Goal: Task Accomplishment & Management: Use online tool/utility

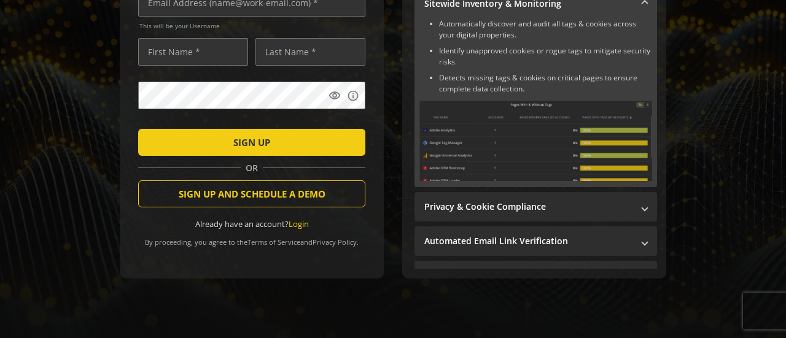
scroll to position [234, 0]
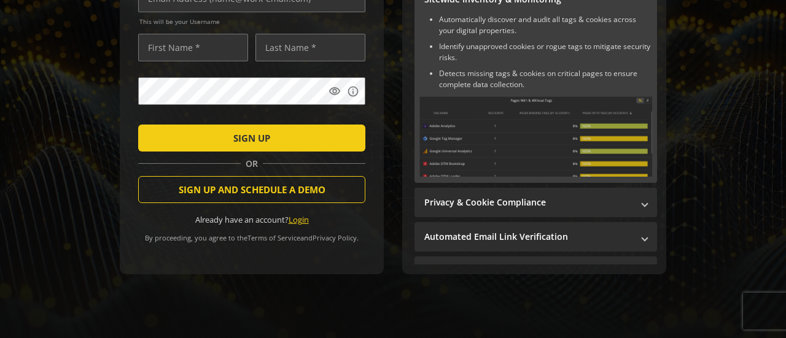
click at [300, 214] on link "Login" at bounding box center [298, 219] width 20 height 11
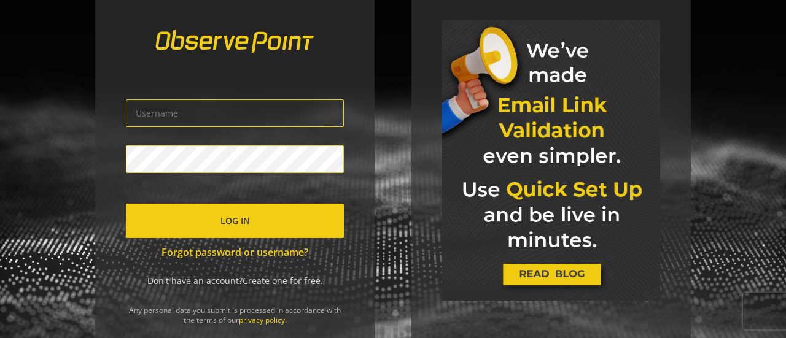
type input "[PERSON_NAME][EMAIL_ADDRESS][PERSON_NAME][DOMAIN_NAME]"
click at [228, 217] on span "Log In" at bounding box center [234, 221] width 29 height 22
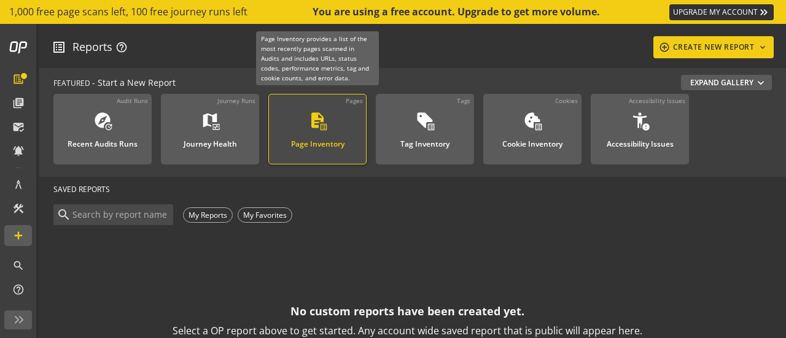
click at [335, 136] on div "Page Inventory" at bounding box center [317, 141] width 53 height 16
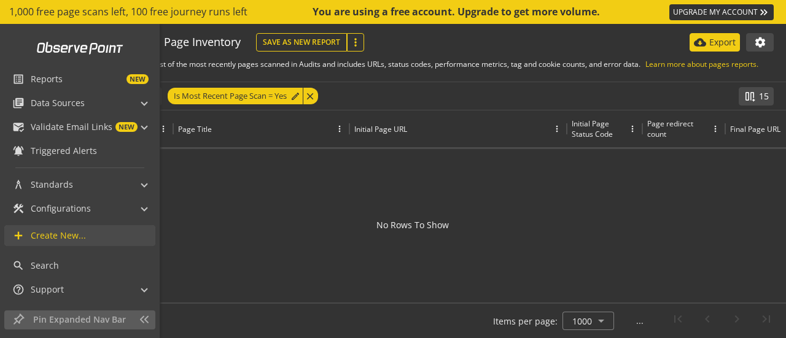
click at [42, 234] on span "Create New..." at bounding box center [58, 236] width 55 height 12
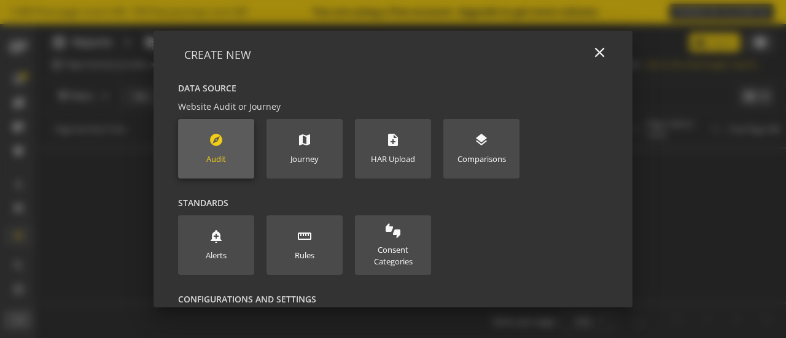
click at [226, 163] on new-data-option "explore Audit" at bounding box center [216, 149] width 76 height 60
click at [209, 137] on mat-icon "explore" at bounding box center [216, 140] width 15 height 15
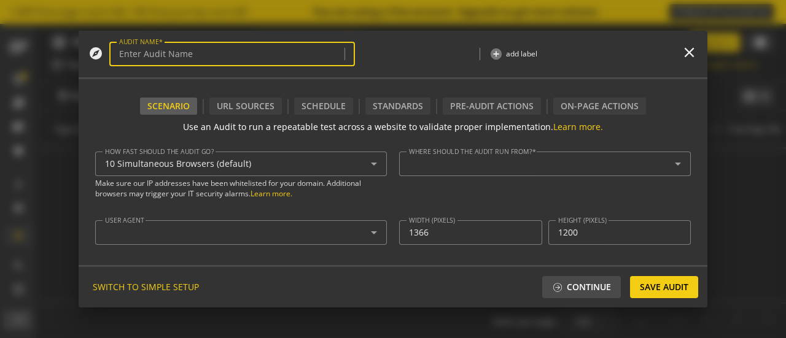
click at [280, 164] on div "10 Simultaneous Browsers (default)" at bounding box center [238, 164] width 266 height 10
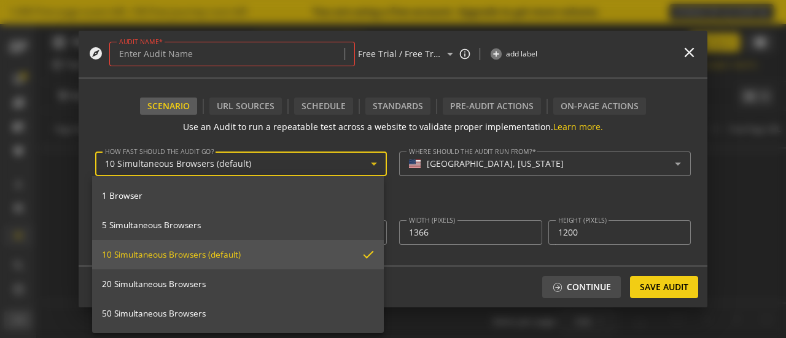
type textarea "[PERSON_NAME][EMAIL_ADDRESS][PERSON_NAME][DOMAIN_NAME]"
click at [308, 133] on div at bounding box center [393, 169] width 786 height 338
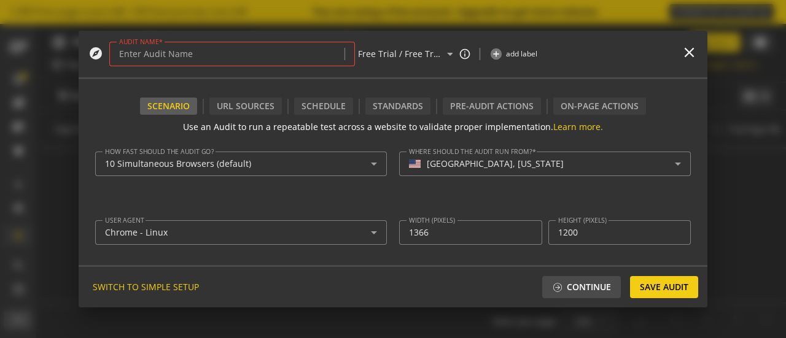
click at [218, 50] on input "AUDIT NAME" at bounding box center [232, 54] width 226 height 10
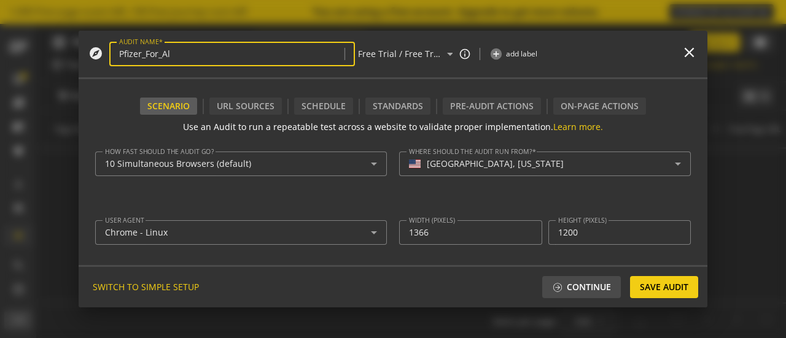
type input "Pfizer_For_All"
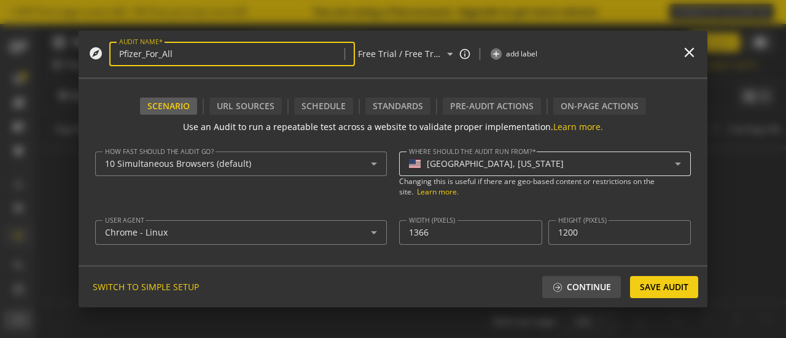
scroll to position [123, 0]
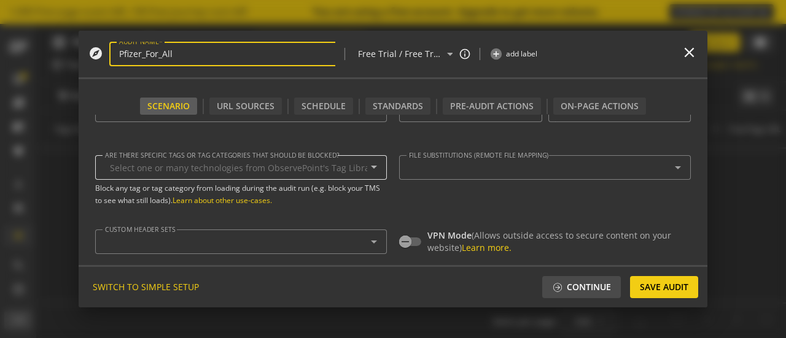
click at [273, 171] on input "Are there specific tags or tag categories that should be blocked?" at bounding box center [238, 168] width 257 height 10
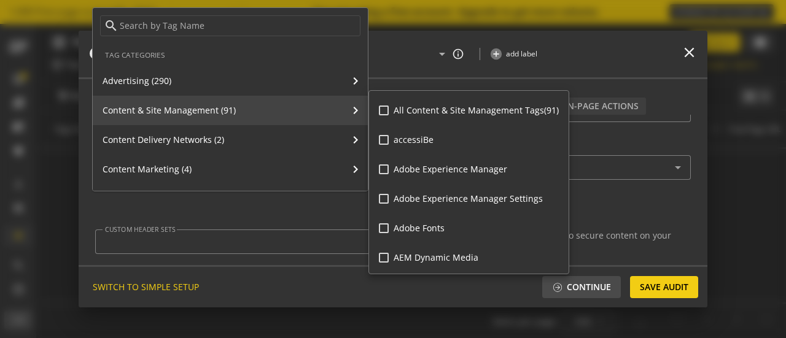
click at [384, 166] on input "Adobe Experience Manager" at bounding box center [384, 169] width 10 height 10
checkbox input "true"
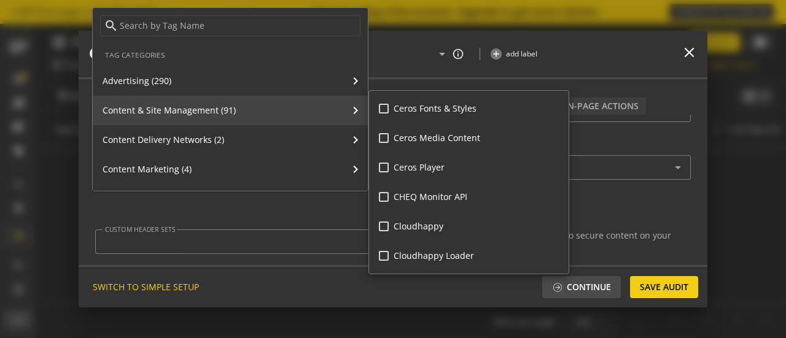
scroll to position [798, 0]
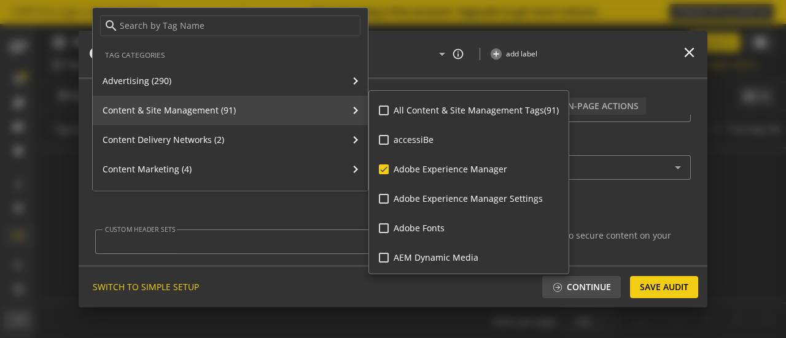
click at [385, 112] on input "All Content & Site Management Tags (91)" at bounding box center [384, 111] width 10 height 10
checkbox input "true"
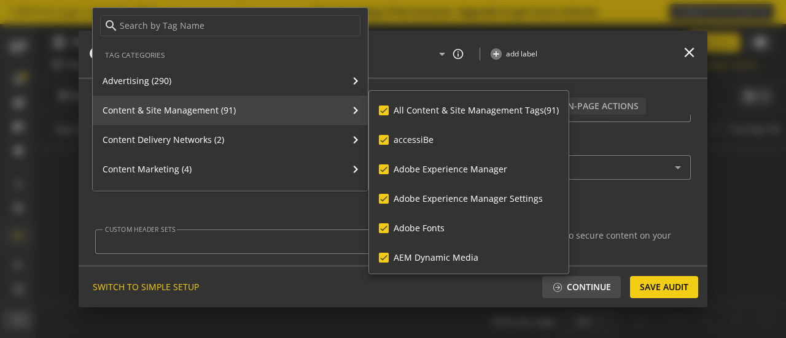
checkbox input "true"
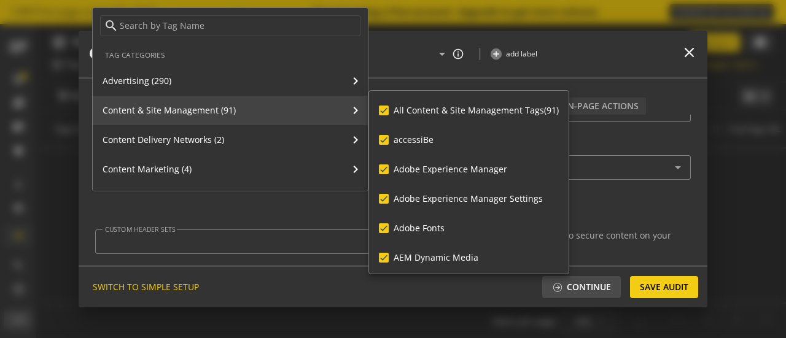
checkbox input "true"
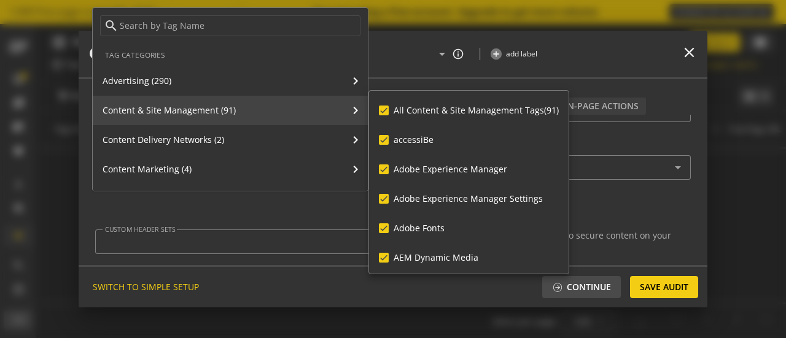
checkbox input "true"
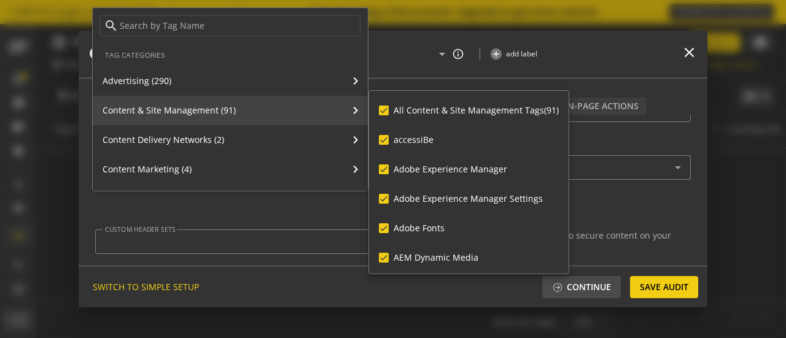
checkbox input "true"
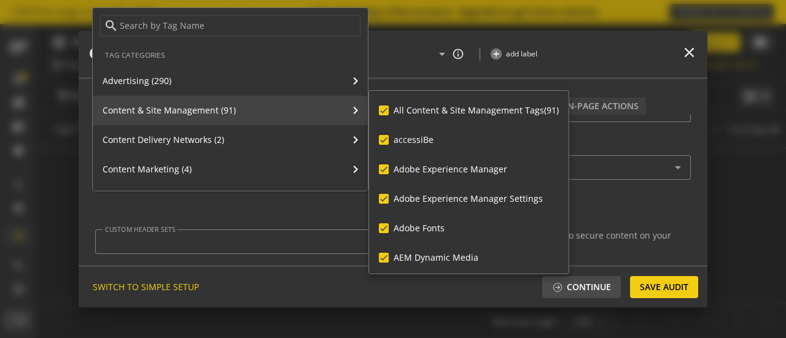
checkbox input "true"
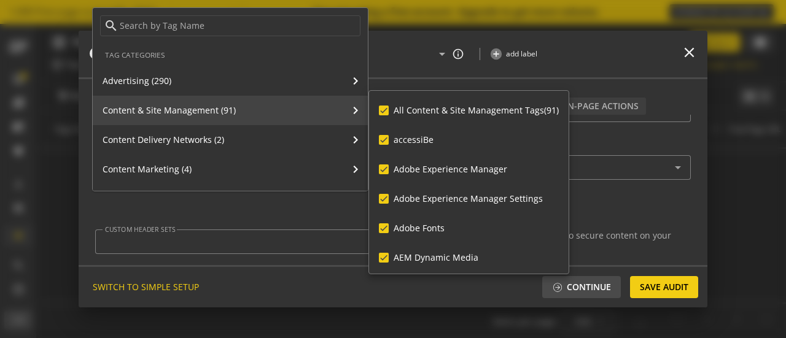
checkbox input "true"
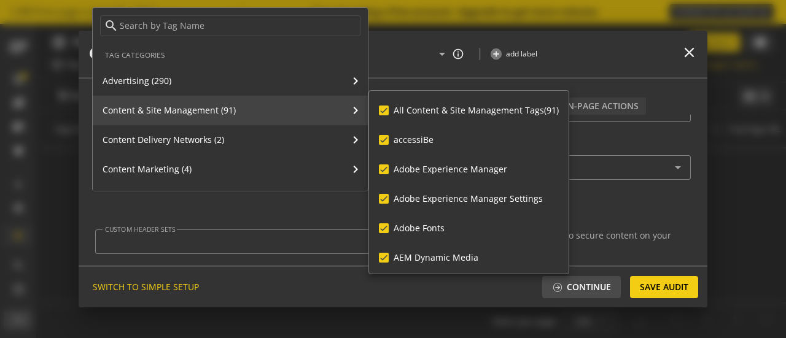
checkbox input "true"
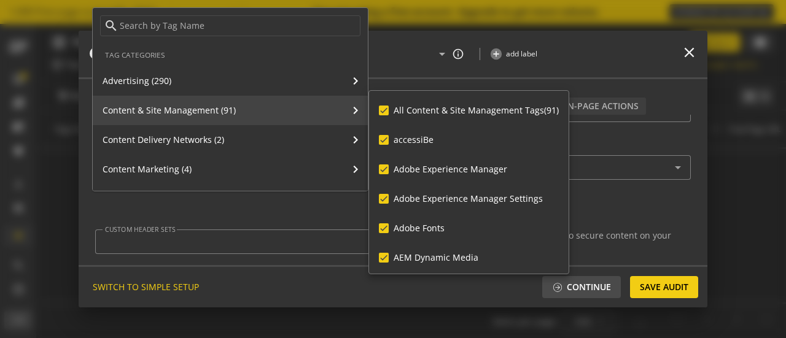
checkbox input "true"
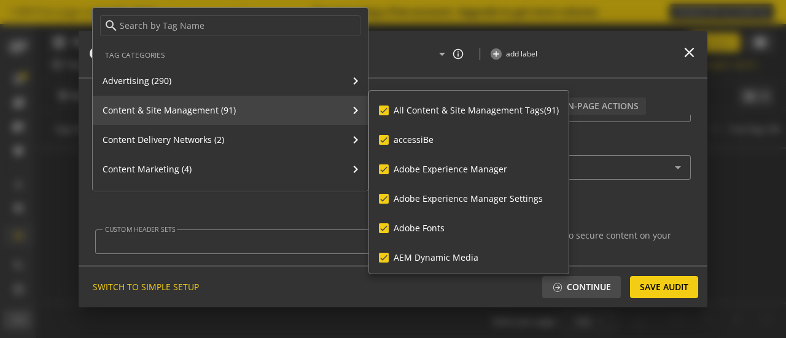
checkbox input "true"
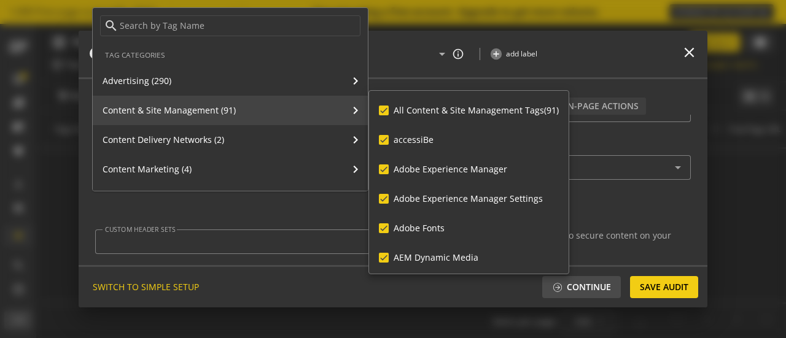
checkbox input "true"
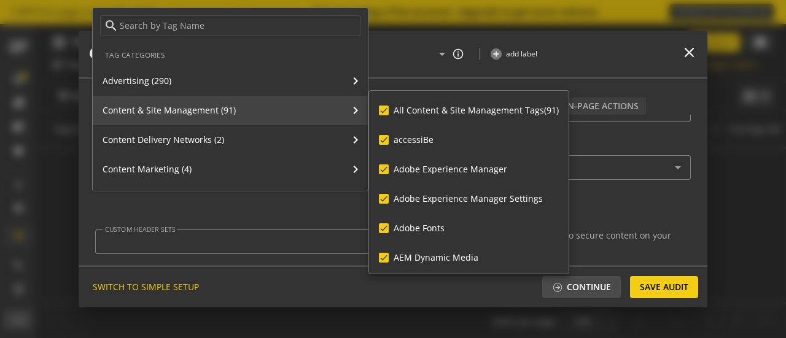
checkbox input "true"
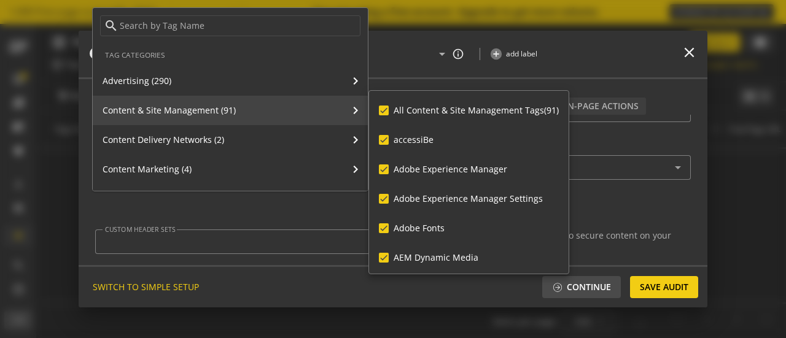
checkbox input "true"
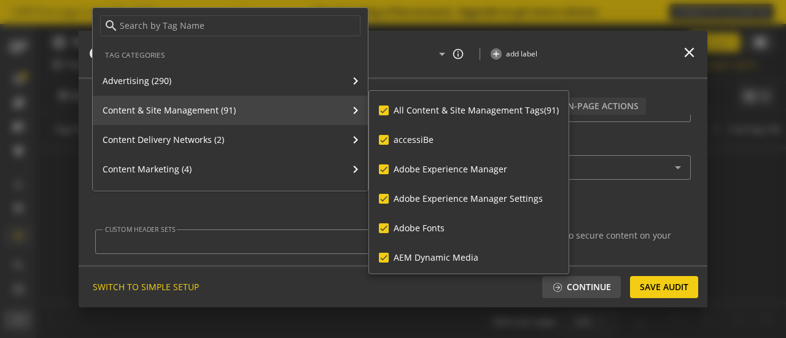
checkbox input "true"
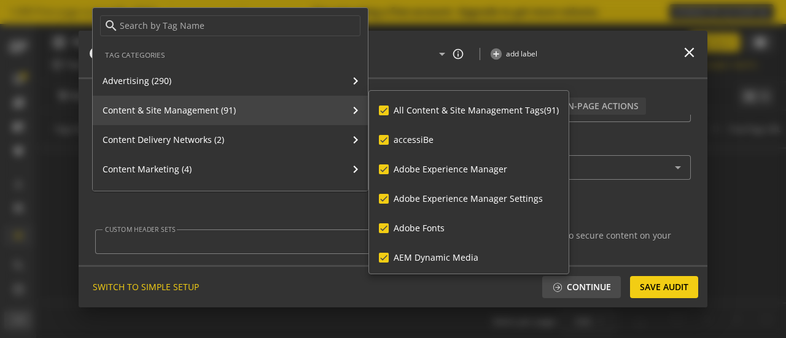
checkbox input "true"
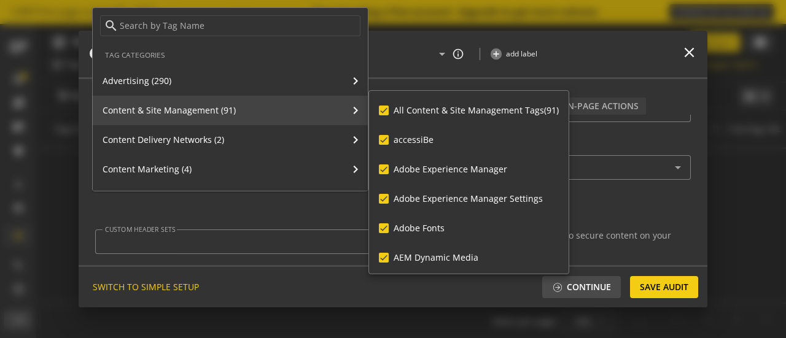
checkbox input "true"
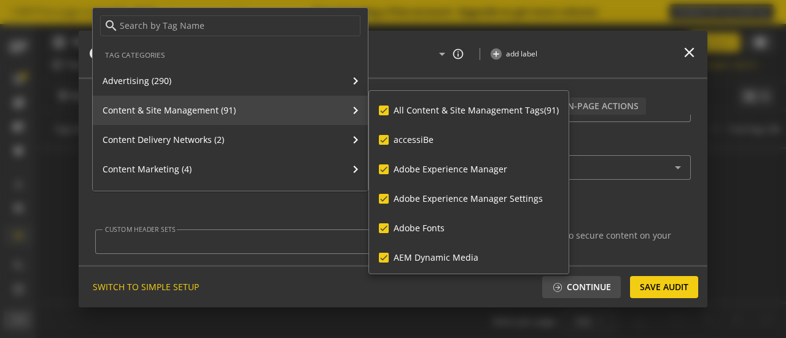
checkbox input "true"
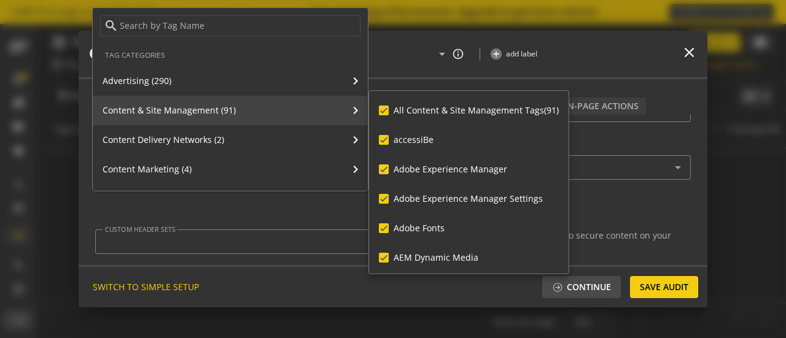
checkbox input "true"
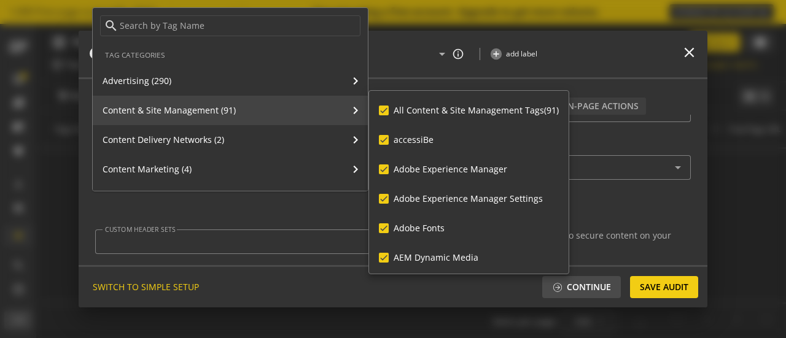
checkbox input "true"
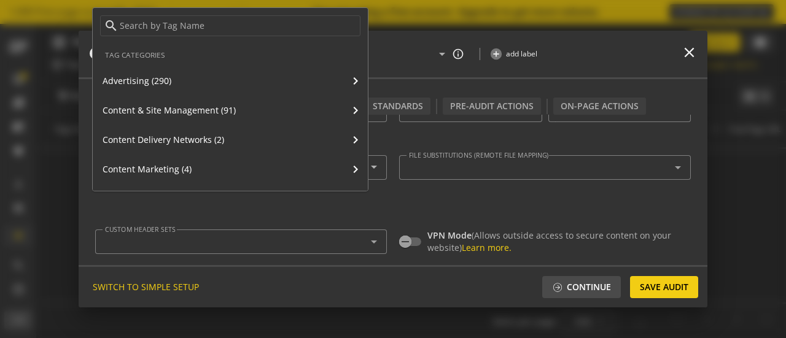
drag, startPoint x: 640, startPoint y: 66, endPoint x: 627, endPoint y: 69, distance: 12.7
click at [640, 66] on div at bounding box center [393, 169] width 786 height 338
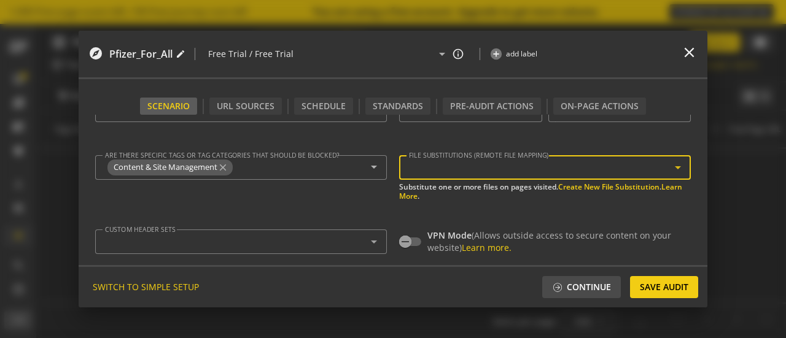
click at [436, 169] on div at bounding box center [542, 168] width 266 height 10
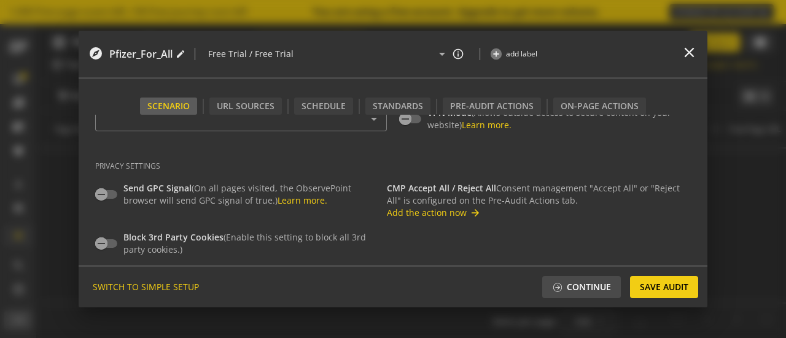
scroll to position [184, 0]
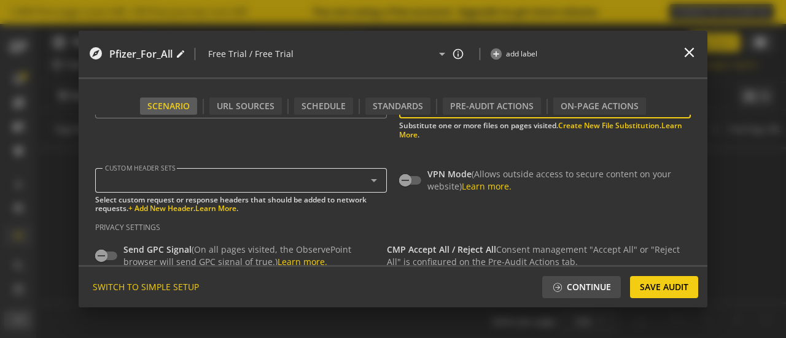
click at [319, 184] on div at bounding box center [238, 181] width 266 height 10
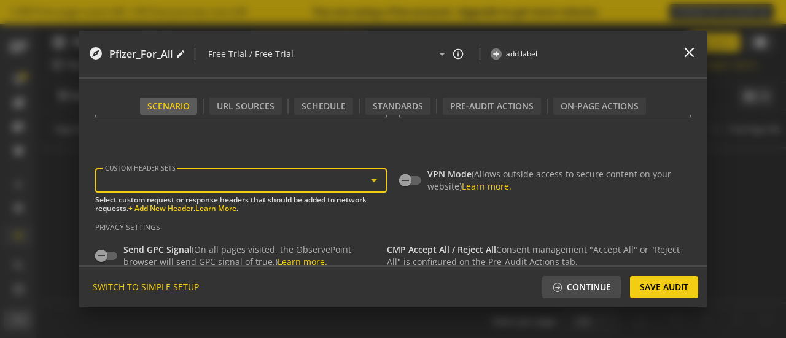
click at [373, 182] on icon at bounding box center [373, 180] width 15 height 15
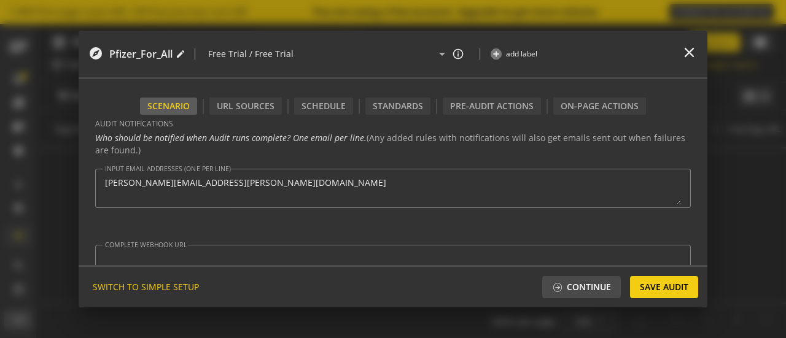
scroll to position [425, 0]
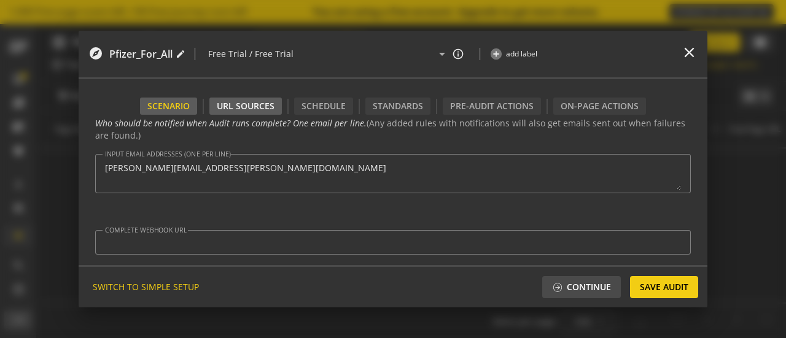
click at [250, 110] on div "URL Sources" at bounding box center [245, 106] width 72 height 17
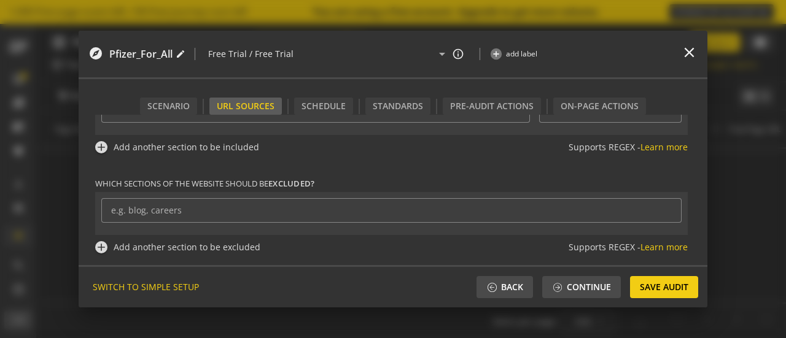
scroll to position [225, 0]
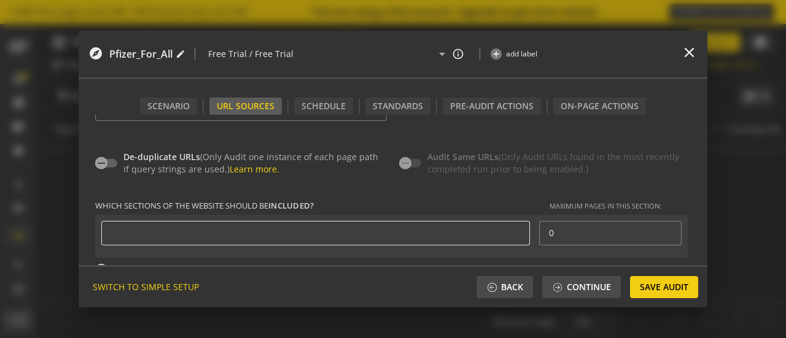
click at [136, 240] on div at bounding box center [315, 233] width 409 height 25
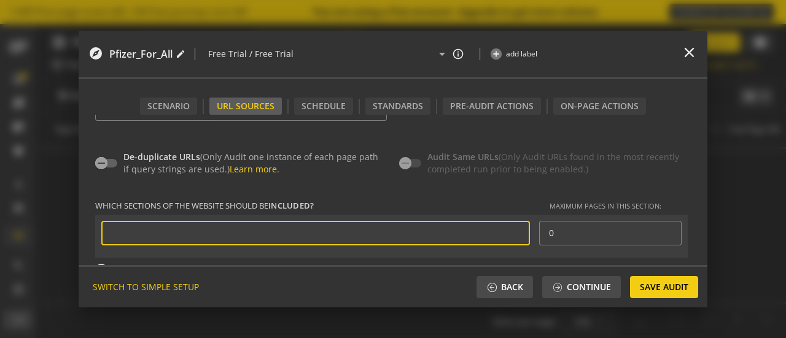
paste input "[URL][DOMAIN_NAME]"
click at [289, 190] on div "Which sections of the website should be included? Maximum pages in this section…" at bounding box center [392, 288] width 595 height 201
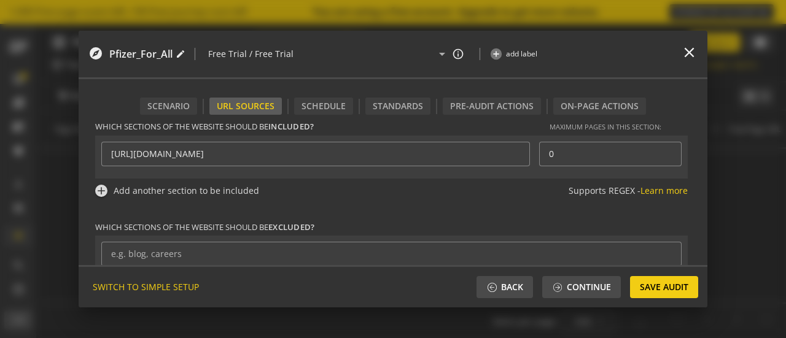
scroll to position [286, 0]
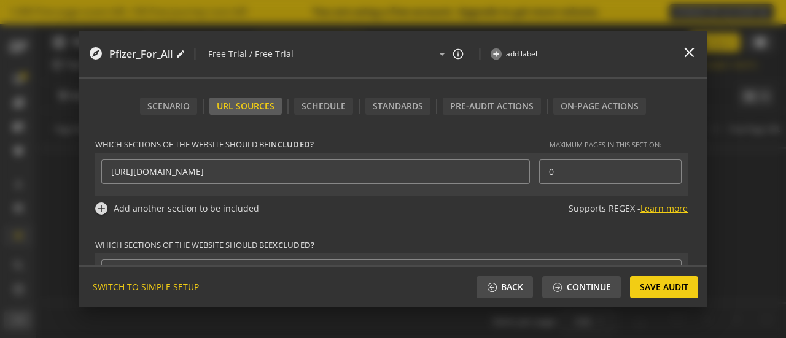
click at [653, 204] on link "Learn more" at bounding box center [663, 209] width 47 height 12
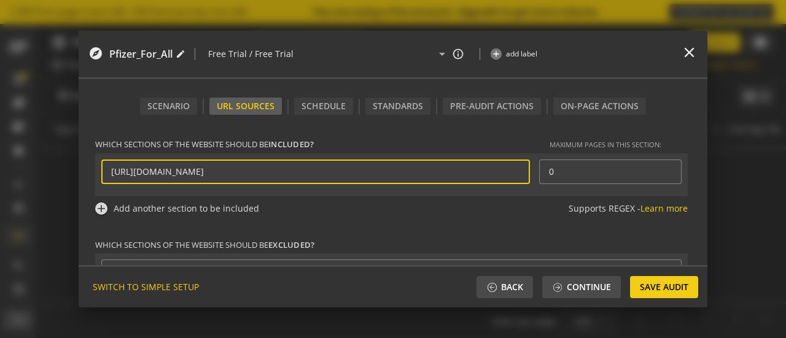
drag, startPoint x: 263, startPoint y: 170, endPoint x: 79, endPoint y: 157, distance: 184.6
click at [79, 157] on form "Use an Audit to run a repeatable test across a website to validate proper imple…" at bounding box center [393, 190] width 628 height 150
click at [107, 171] on div "[URL][DOMAIN_NAME]" at bounding box center [315, 172] width 428 height 25
click at [128, 176] on input "[URL][DOMAIN_NAME]" at bounding box center [315, 171] width 409 height 10
click at [107, 172] on div "[URL][DOMAIN_NAME]" at bounding box center [315, 172] width 428 height 25
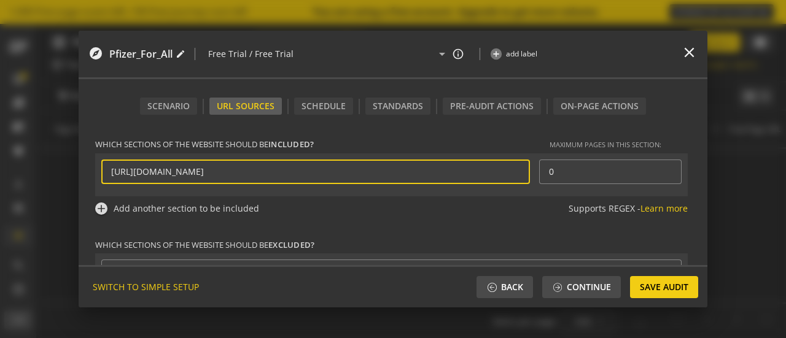
paste input "[URL][DOMAIN_NAME][DOMAIN_NAME]"
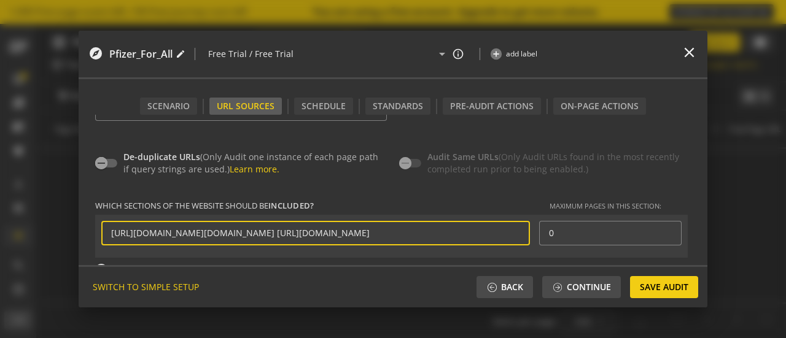
scroll to position [0, 0]
drag, startPoint x: 513, startPoint y: 228, endPoint x: 90, endPoint y: 214, distance: 423.7
click at [68, 223] on div "explore Pfizer_For_All edit | Free Trial / Free Trial arrow_drop_down info_outl…" at bounding box center [393, 169] width 786 height 338
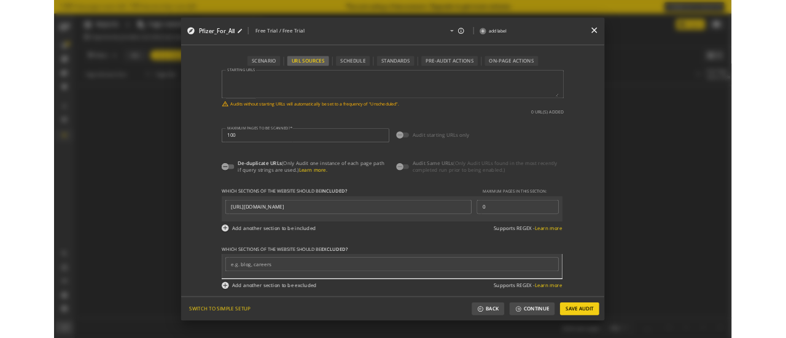
scroll to position [98, 0]
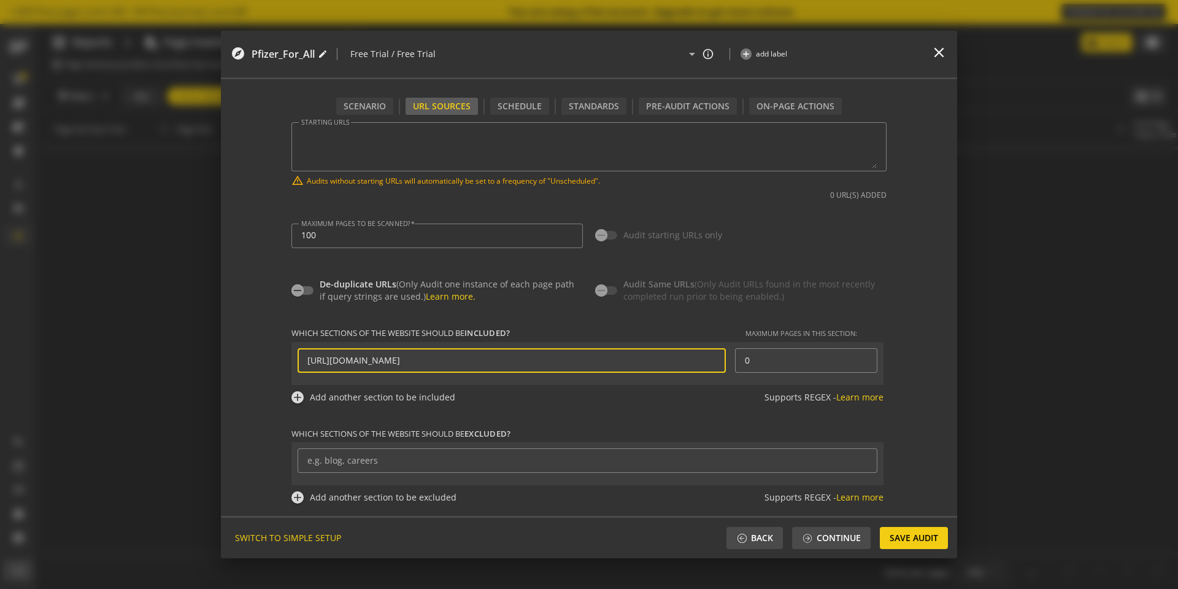
click at [307, 338] on input "[URL][DOMAIN_NAME]" at bounding box center [511, 360] width 409 height 10
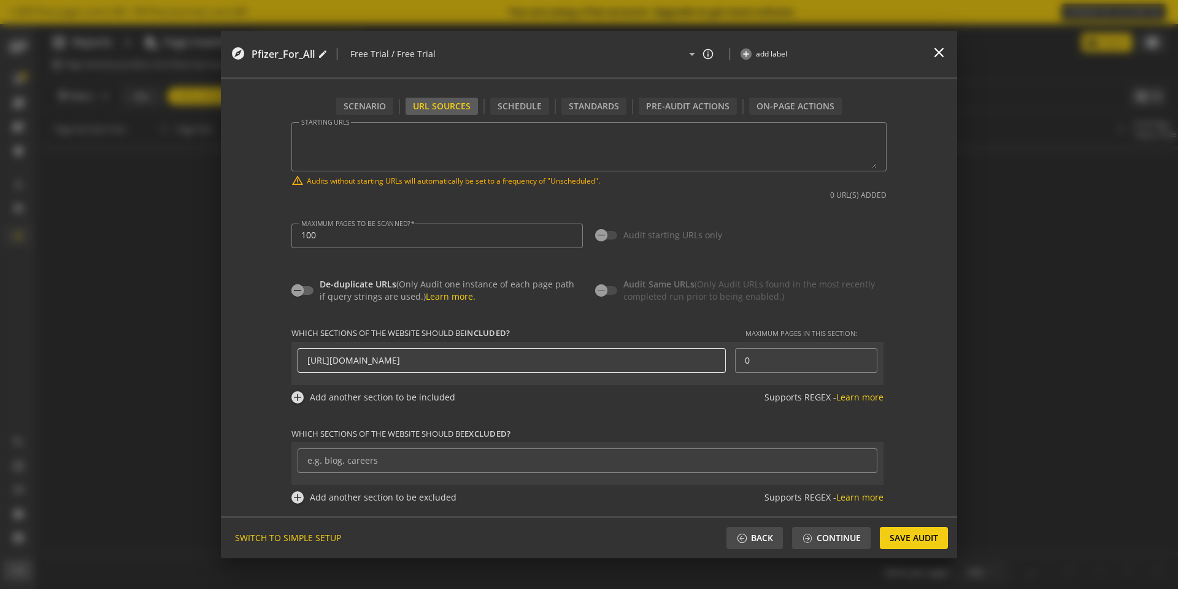
click at [303, 338] on div "[URL][DOMAIN_NAME]" at bounding box center [512, 360] width 428 height 25
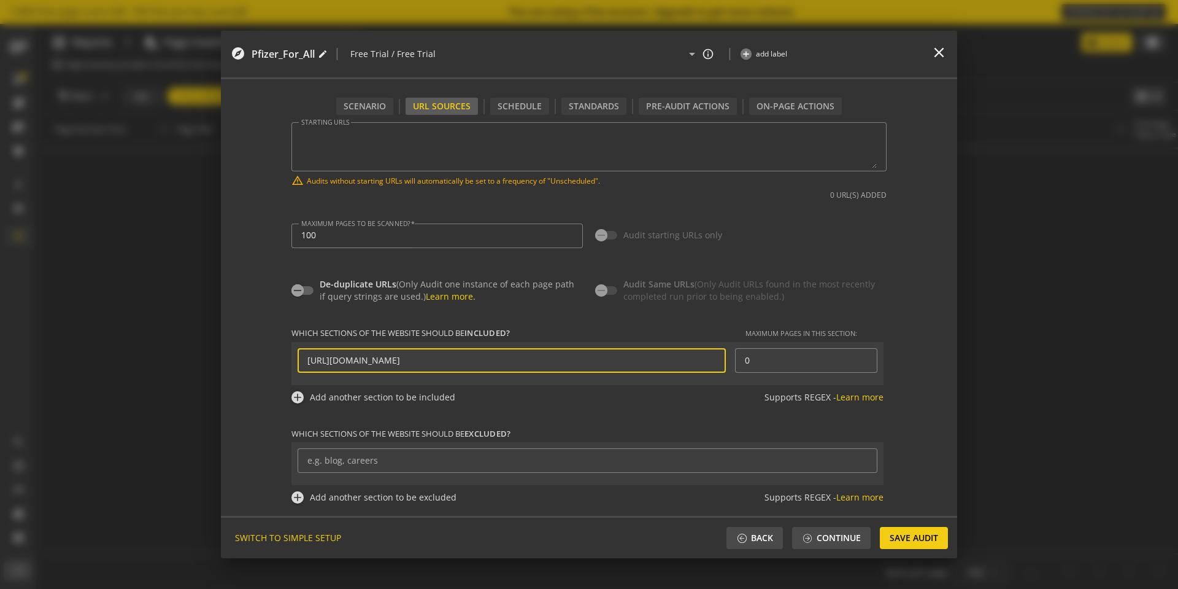
paste input "^"
click at [332, 338] on input "^[URL][DOMAIN_NAME]" at bounding box center [511, 360] width 409 height 10
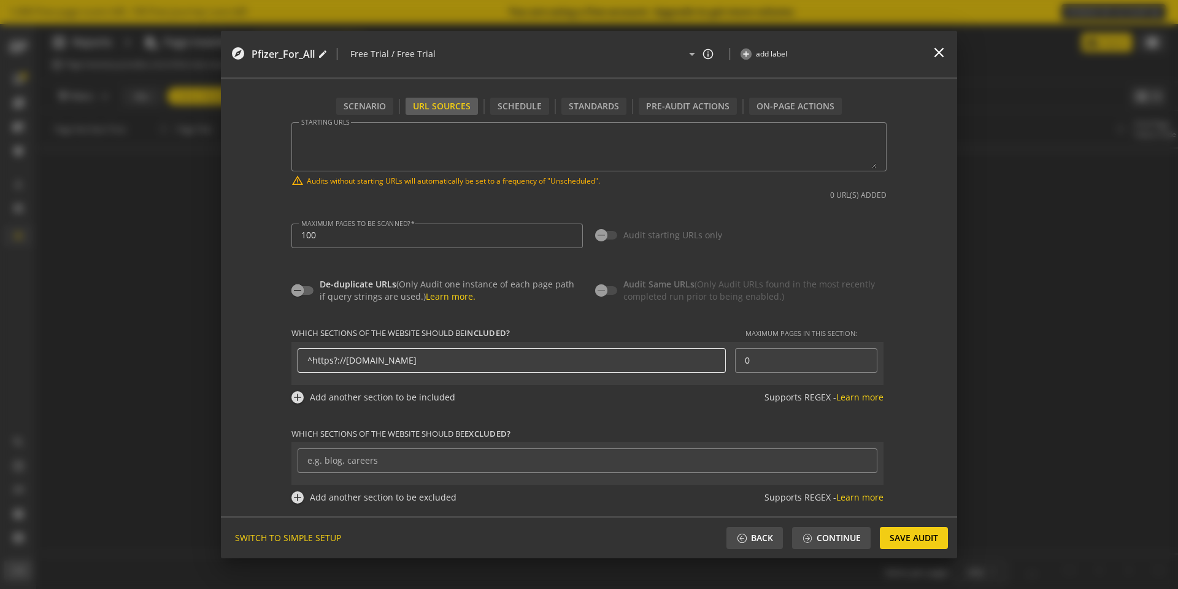
click at [346, 338] on input "^https?://[DOMAIN_NAME]" at bounding box center [511, 360] width 409 height 10
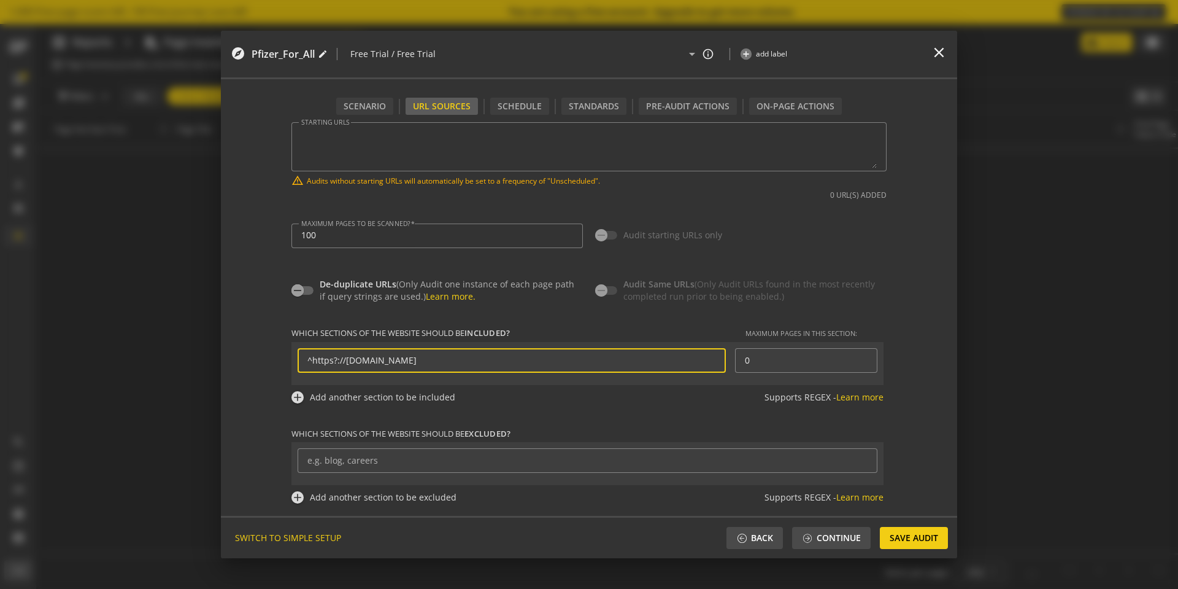
paste input "([^/:\?]*\.)?"
click at [510, 338] on input "^https?://([^/:\?]*\.)?[DOMAIN_NAME]" at bounding box center [511, 360] width 409 height 10
paste input "([^.]|$)"
type input "^https?://([^/:\?]*\.)?[DOMAIN_NAME]([^.]|$)"
click at [641, 338] on span "Which sections of the website should be excluded?" at bounding box center [588, 434] width 592 height 12
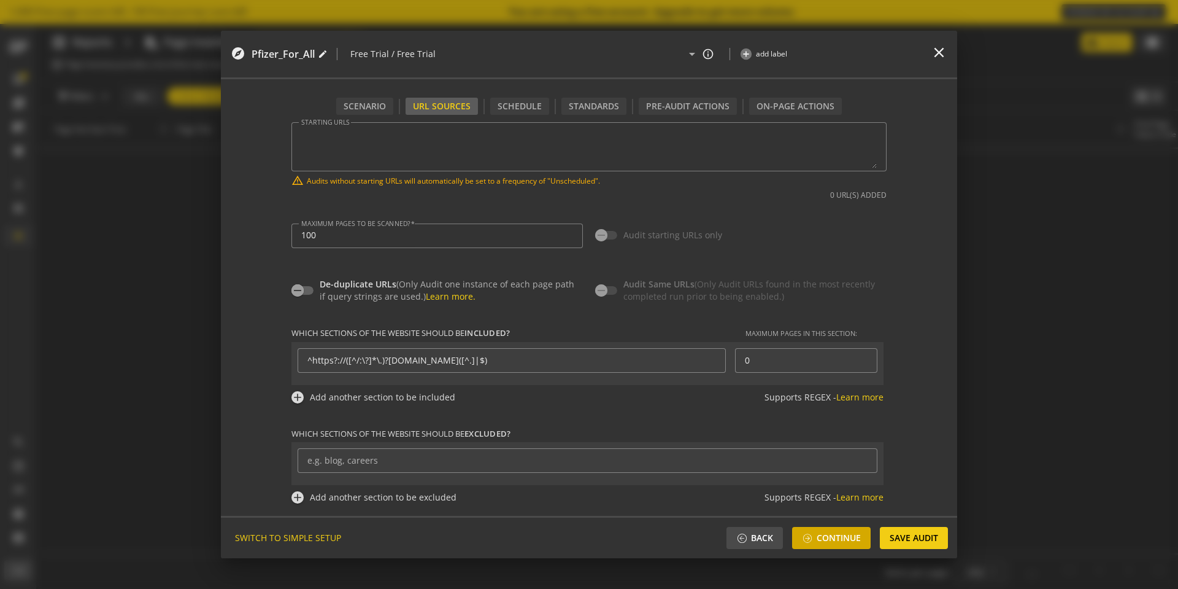
click at [785, 338] on span "Continue" at bounding box center [839, 538] width 44 height 22
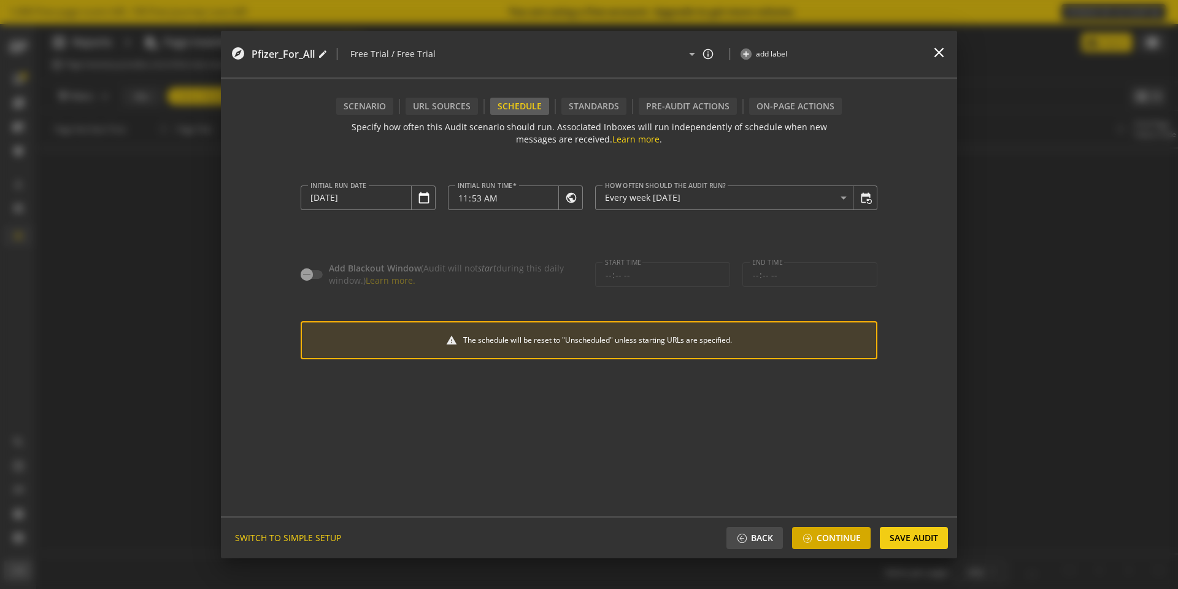
click at [785, 338] on span "Continue" at bounding box center [839, 538] width 44 height 22
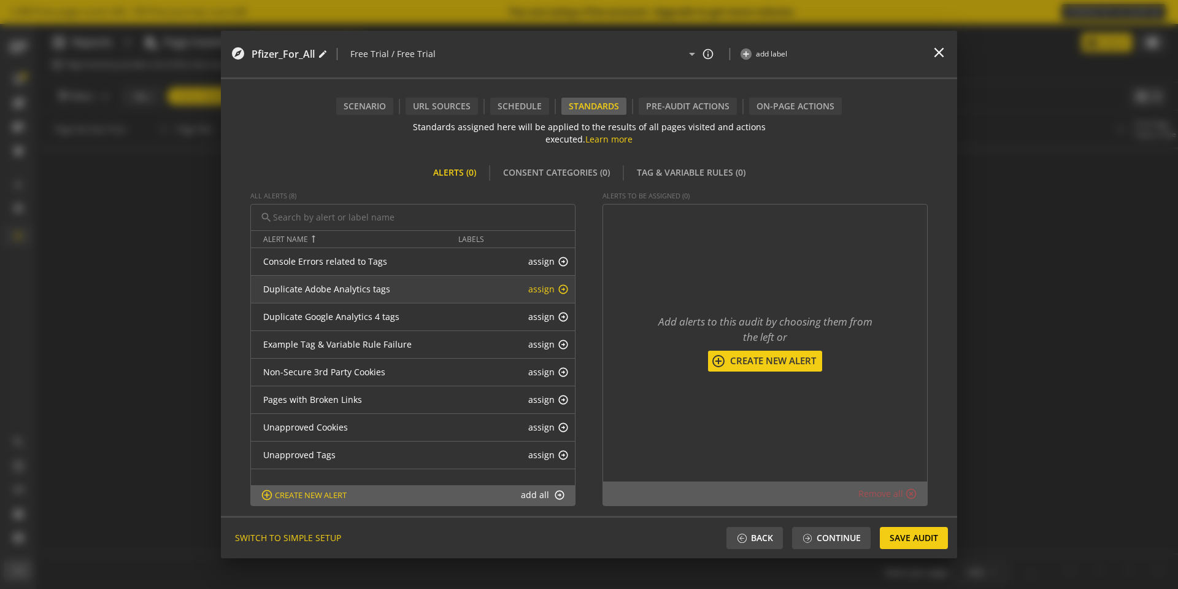
click at [552, 293] on button "assign arrow_circle_up" at bounding box center [548, 289] width 41 height 12
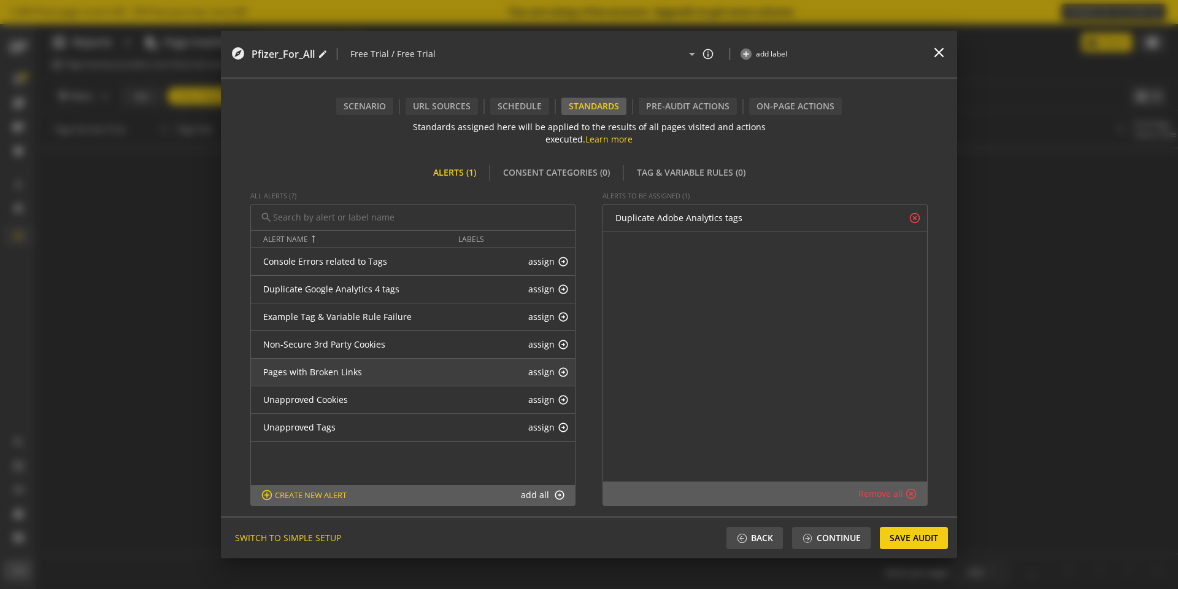
click at [541, 338] on div "Pages with Broken Links edit assign arrow_circle_up" at bounding box center [413, 372] width 324 height 28
click at [563, 338] on mat-icon "arrow_circle_up" at bounding box center [563, 371] width 11 height 11
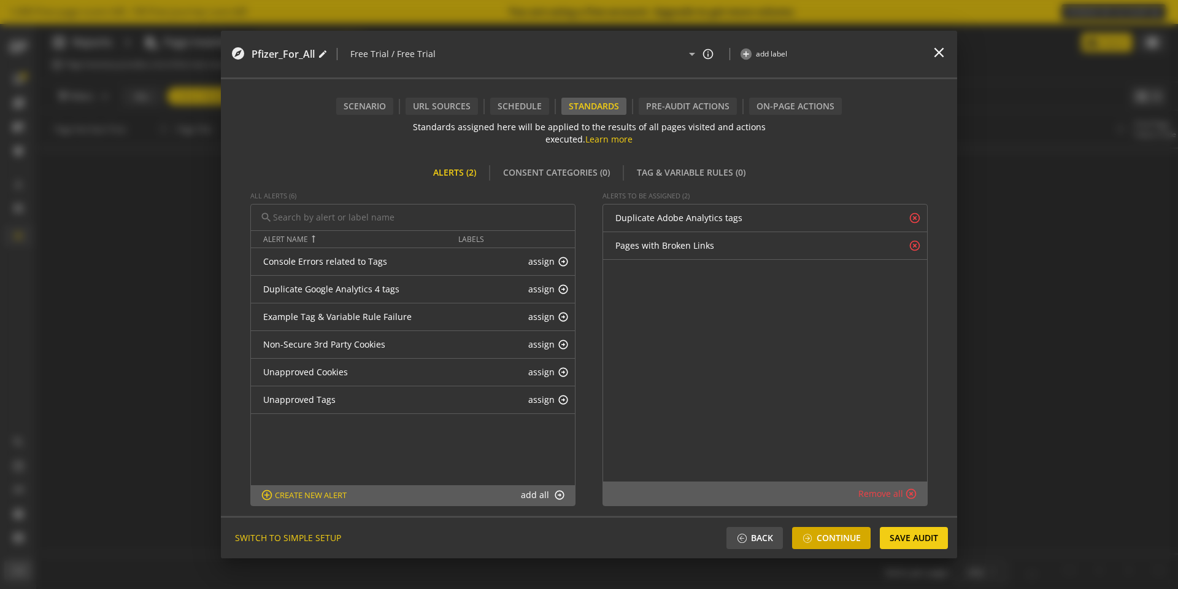
click at [785, 338] on span "Continue" at bounding box center [839, 538] width 44 height 22
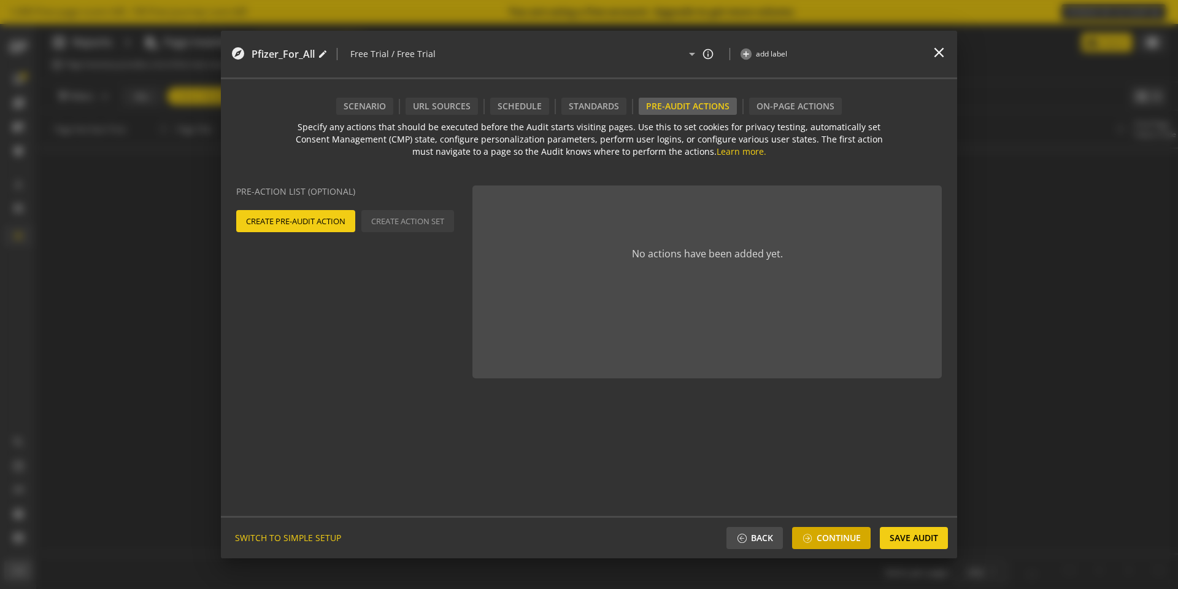
click at [785, 338] on span "Continue" at bounding box center [839, 538] width 44 height 22
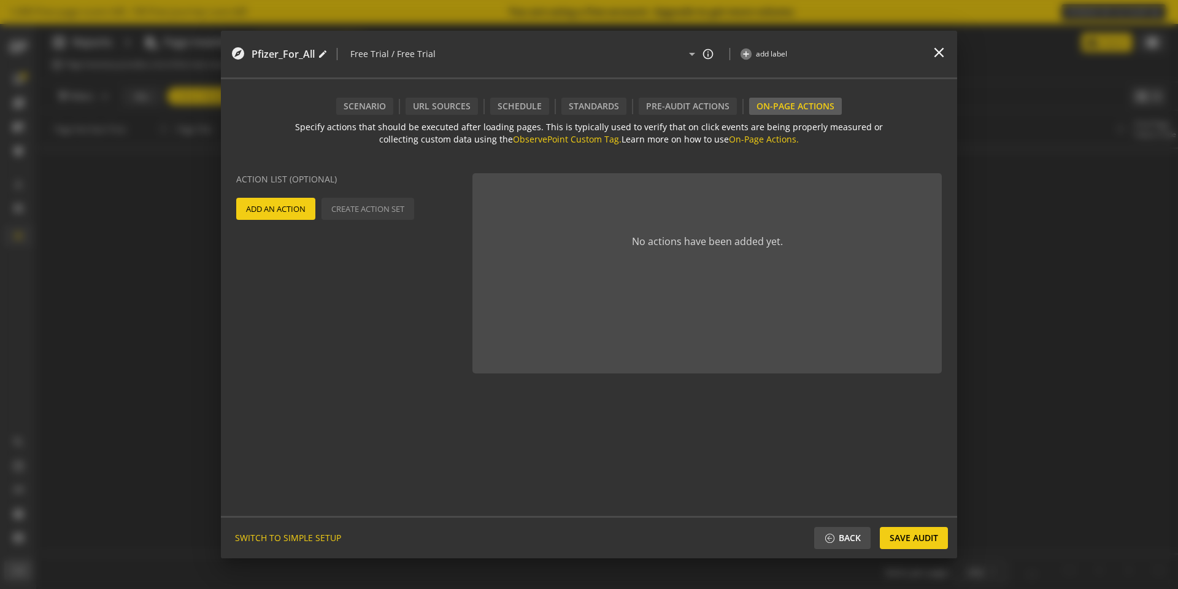
click at [283, 206] on span "Add An Action" at bounding box center [276, 209] width 60 height 22
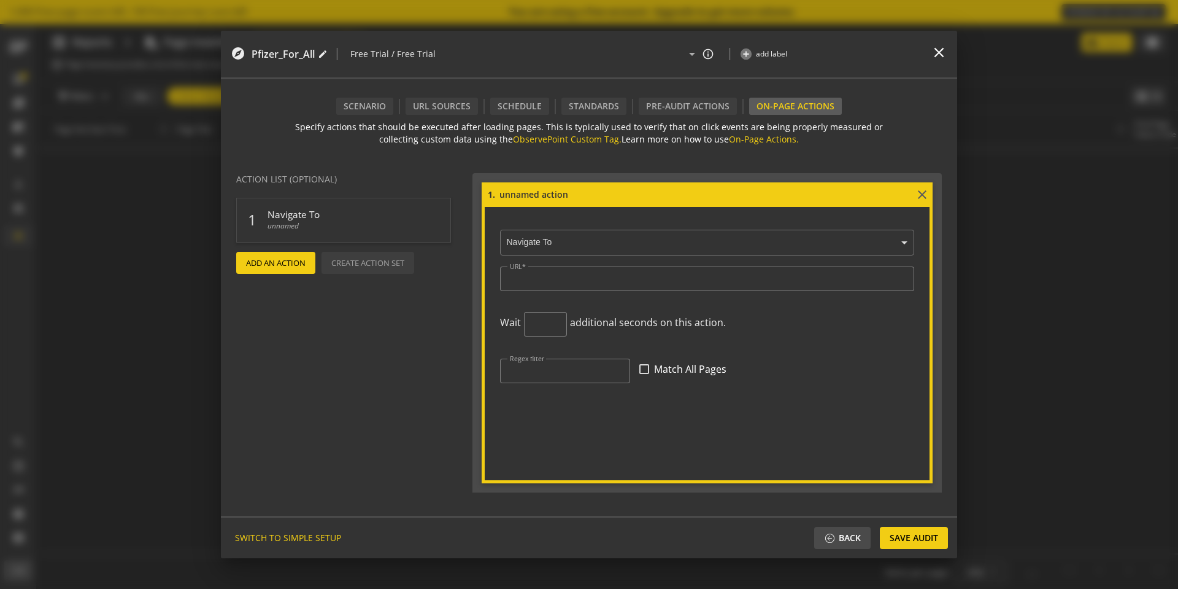
click at [400, 316] on actions-preview "Action List (Optional) 1 Navigate To unnamed delete add Add An Action Create Ac…" at bounding box center [347, 340] width 252 height 352
click at [785, 195] on mat-icon "close" at bounding box center [922, 194] width 15 height 15
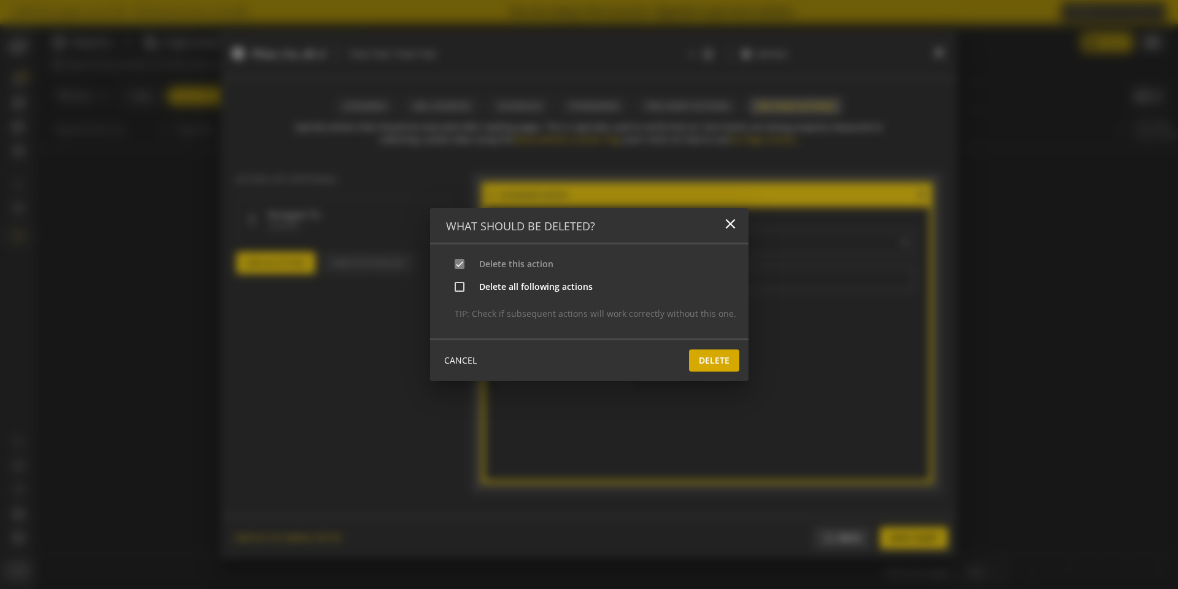
click at [715, 338] on span "Delete" at bounding box center [714, 360] width 31 height 22
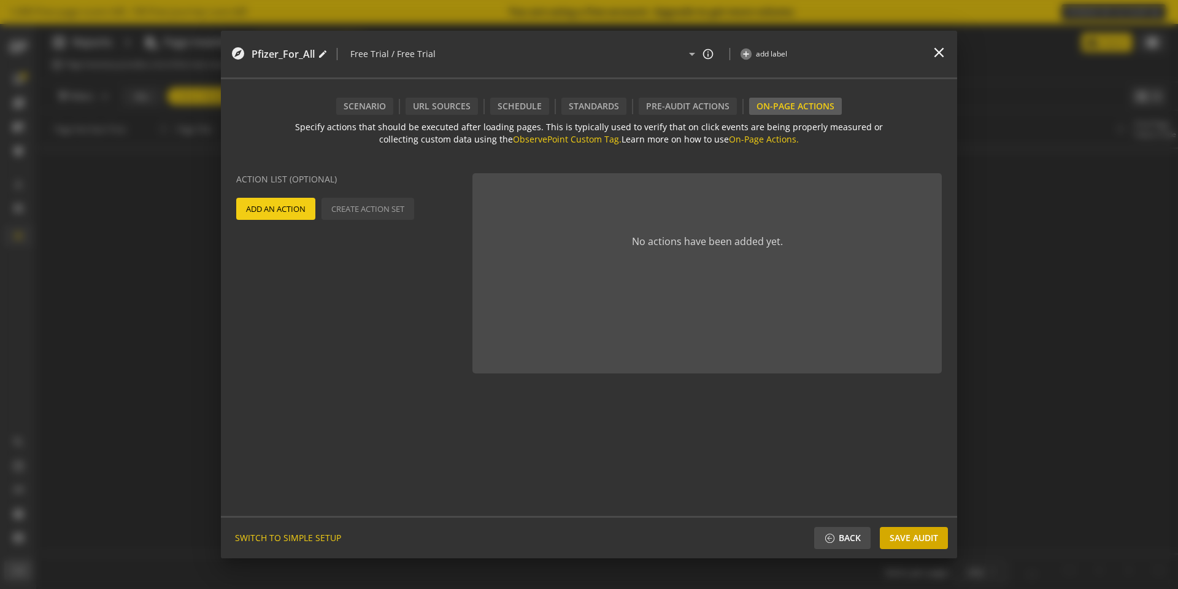
click at [785, 338] on span "Save Audit" at bounding box center [914, 538] width 48 height 22
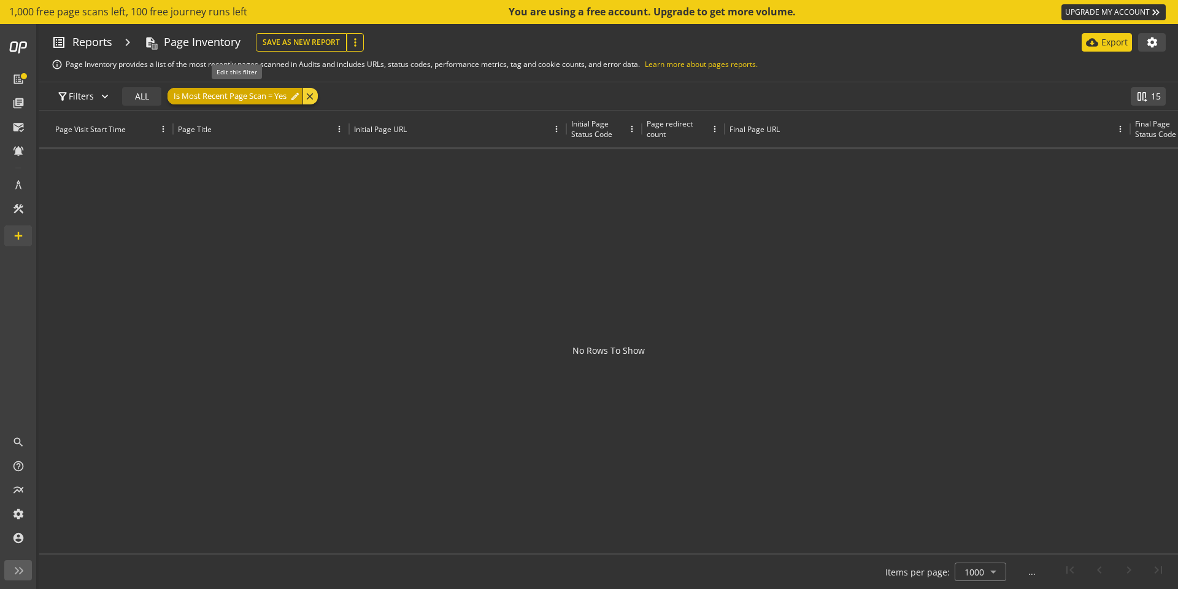
click at [231, 100] on span "Is Most Recent Page Scan = Yes" at bounding box center [230, 96] width 113 height 17
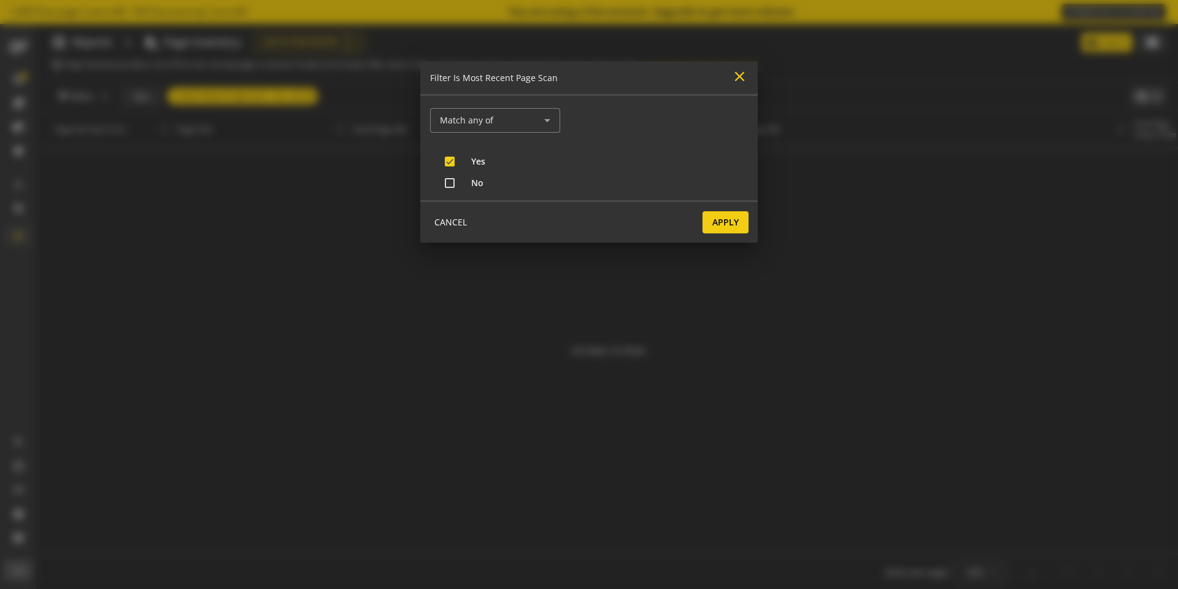
click at [737, 79] on mat-icon "close" at bounding box center [740, 76] width 17 height 17
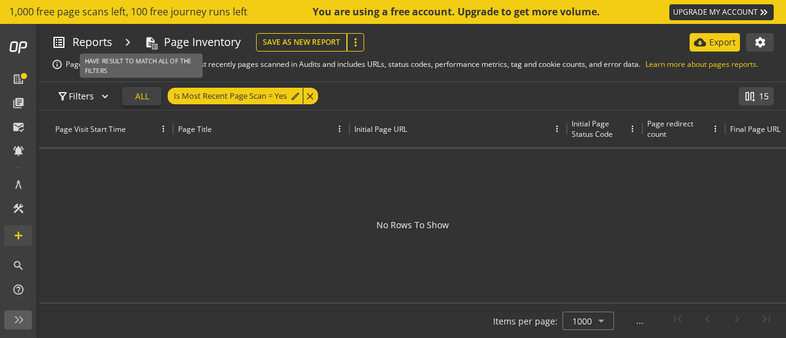
click at [139, 99] on span "ALL" at bounding box center [142, 96] width 14 height 22
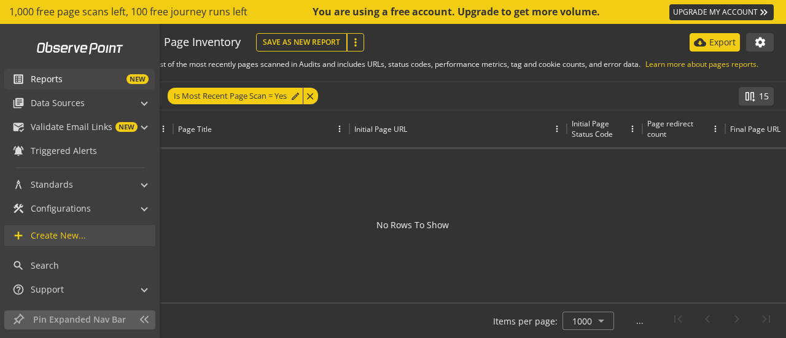
click at [90, 76] on span "NEW" at bounding box center [106, 79] width 86 height 10
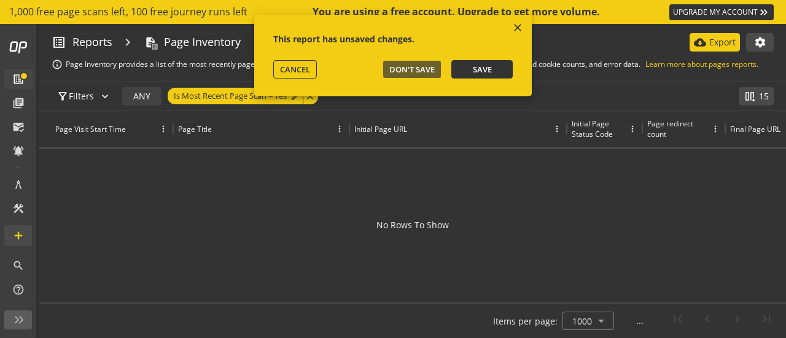
click at [474, 73] on span "Save" at bounding box center [482, 69] width 19 height 11
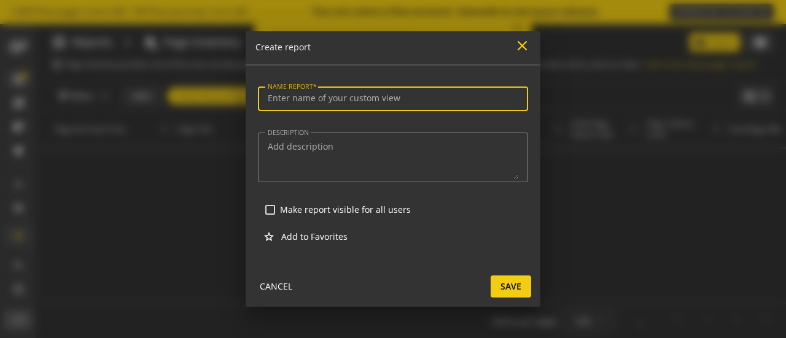
click at [523, 48] on mat-icon "close" at bounding box center [522, 45] width 17 height 17
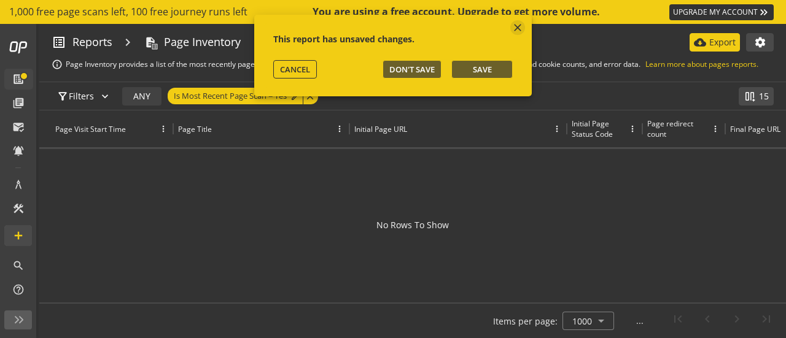
click at [516, 26] on mat-icon "close" at bounding box center [517, 27] width 12 height 12
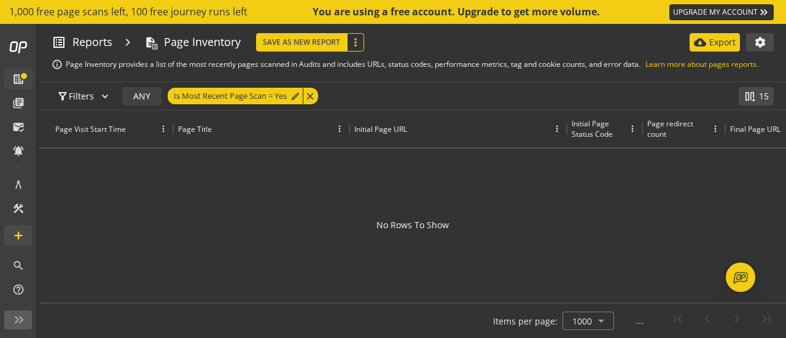
click at [325, 47] on button "Save As New Report" at bounding box center [301, 42] width 91 height 18
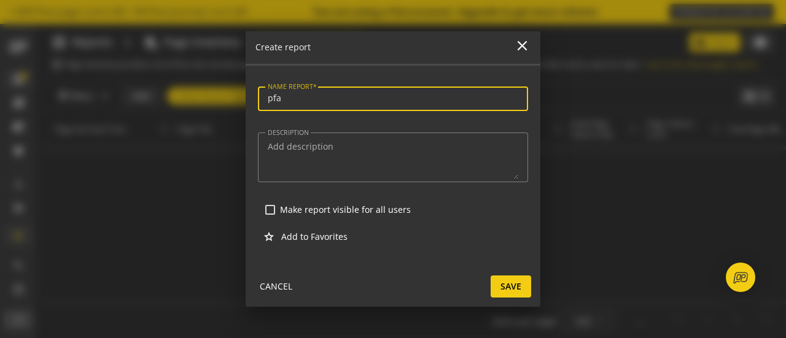
type input "pfa"
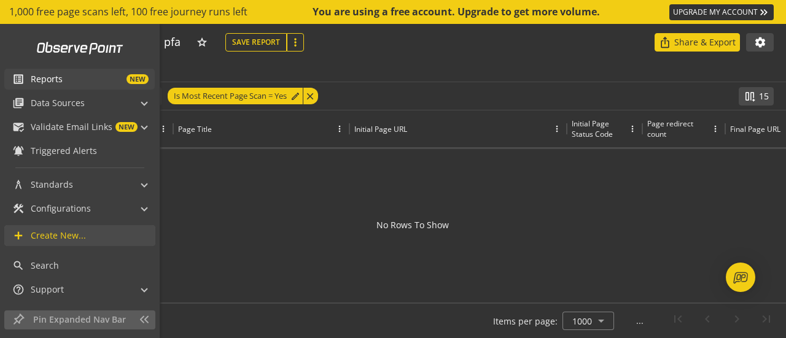
click at [90, 82] on span "NEW" at bounding box center [106, 79] width 86 height 10
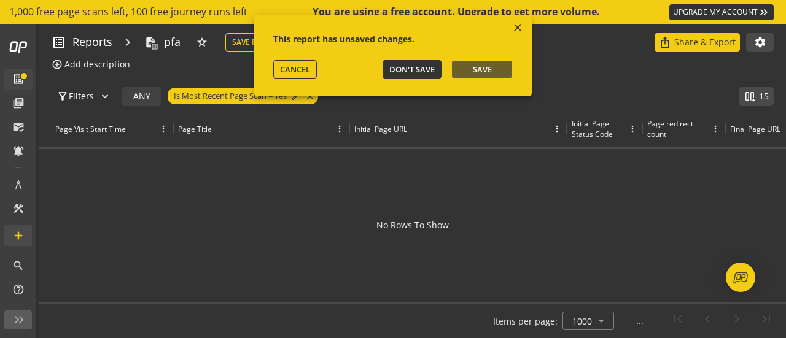
click at [400, 68] on span "Don't Save" at bounding box center [411, 69] width 45 height 11
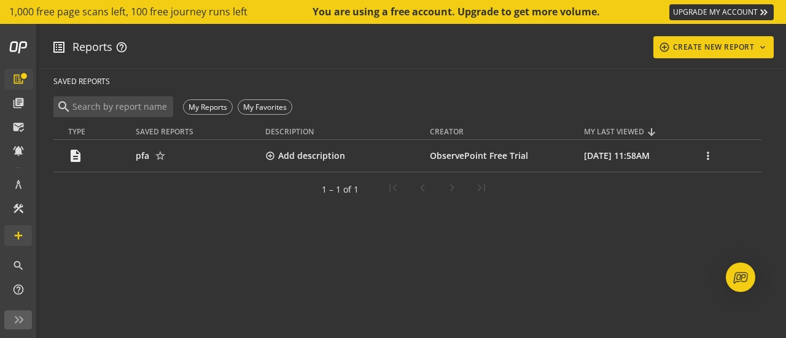
scroll to position [123, 0]
click at [140, 160] on link "pfa" at bounding box center [143, 156] width 14 height 12
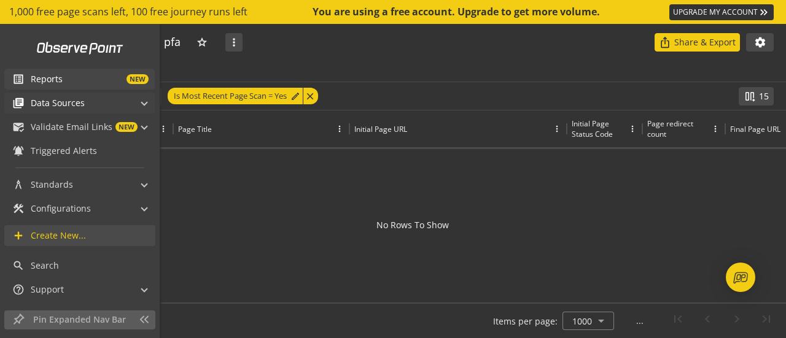
click at [85, 105] on mat-panel-title "library_books Data Sources" at bounding box center [72, 103] width 120 height 21
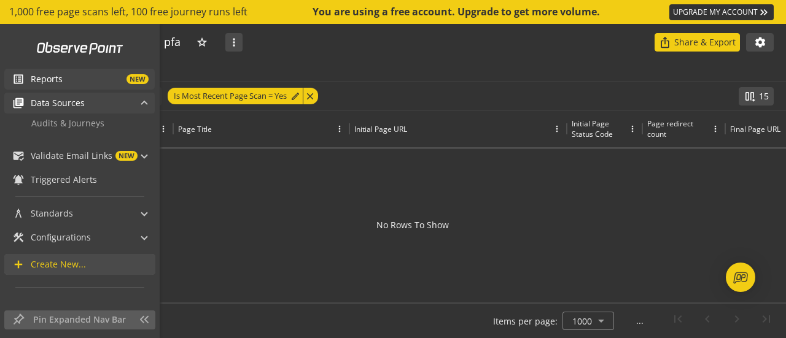
scroll to position [69, 0]
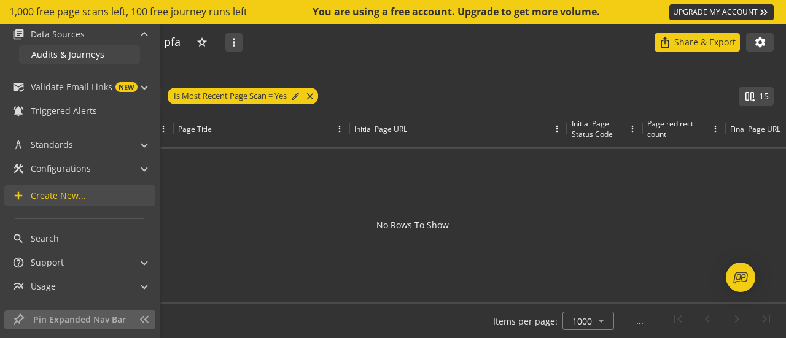
click at [81, 56] on span "Audits & Journeys" at bounding box center [67, 54] width 73 height 12
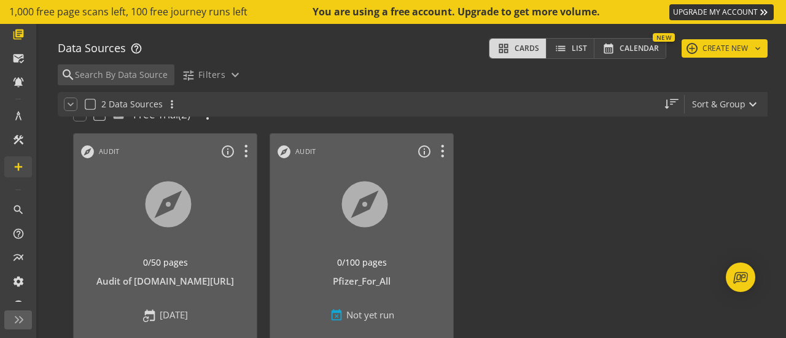
scroll to position [123, 0]
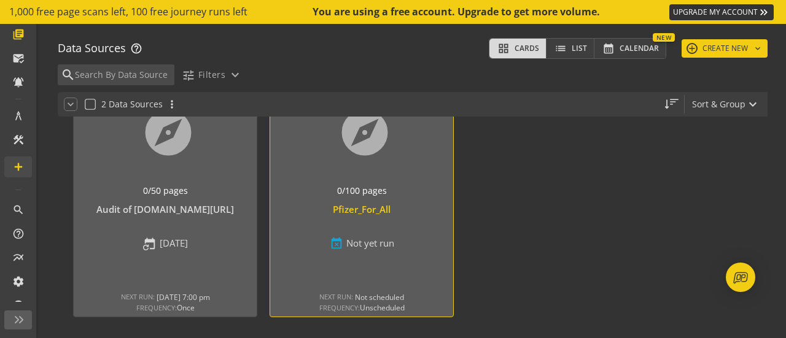
click at [376, 209] on div "Pfizer_For_All" at bounding box center [361, 209] width 171 height 13
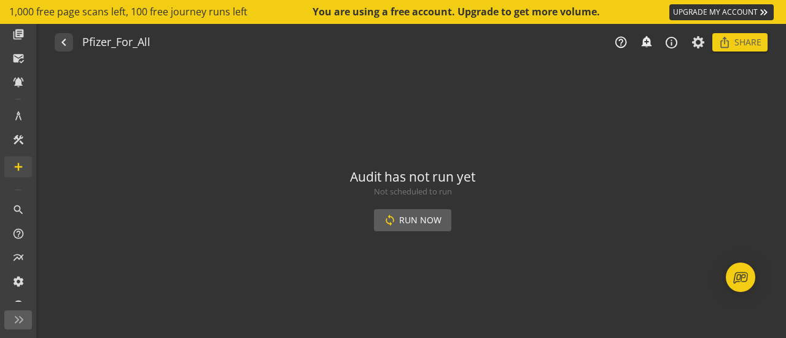
click at [431, 223] on span "Run Now" at bounding box center [420, 220] width 42 height 22
click at [398, 223] on span at bounding box center [412, 220] width 77 height 29
click at [100, 45] on h1 "Pfizer_For_All" at bounding box center [116, 42] width 68 height 13
click at [65, 44] on mat-icon "navigate_before" at bounding box center [62, 42] width 13 height 15
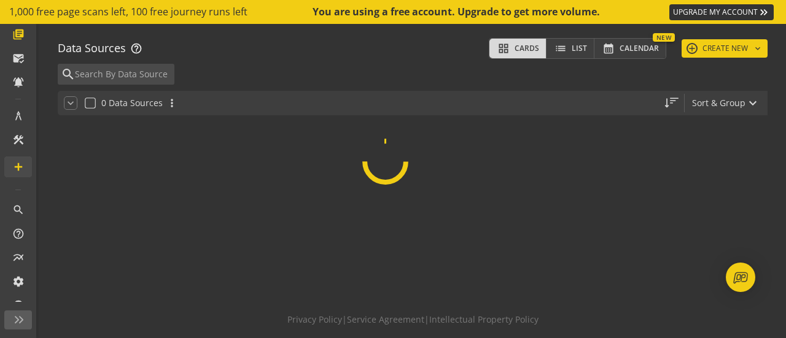
scroll to position [61, 0]
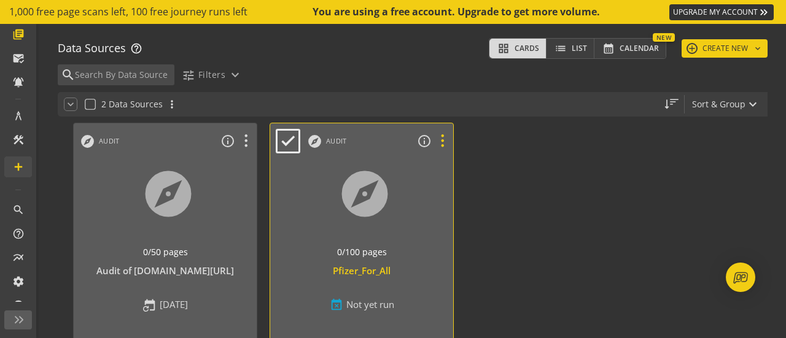
click at [444, 138] on icon at bounding box center [441, 141] width 21 height 16
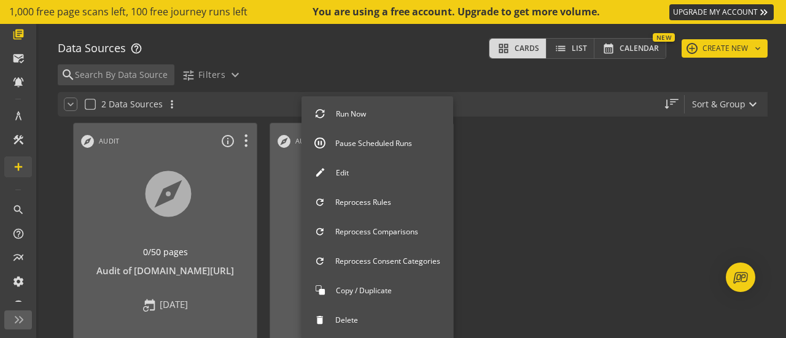
click at [421, 176] on button "Edit" at bounding box center [377, 173] width 152 height 26
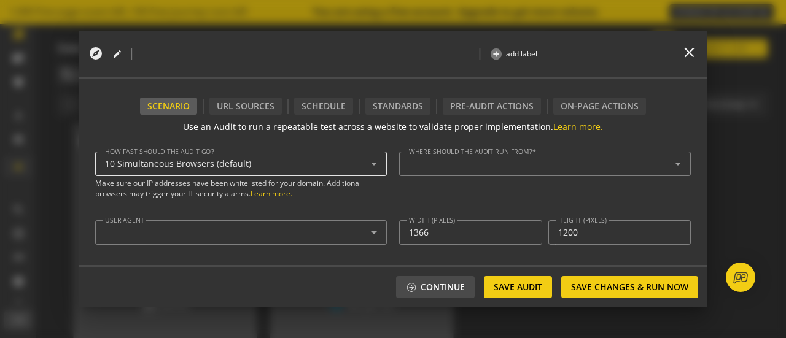
type input "^https?://([^/:\?]*\.)?[DOMAIN_NAME]([^.]|$)"
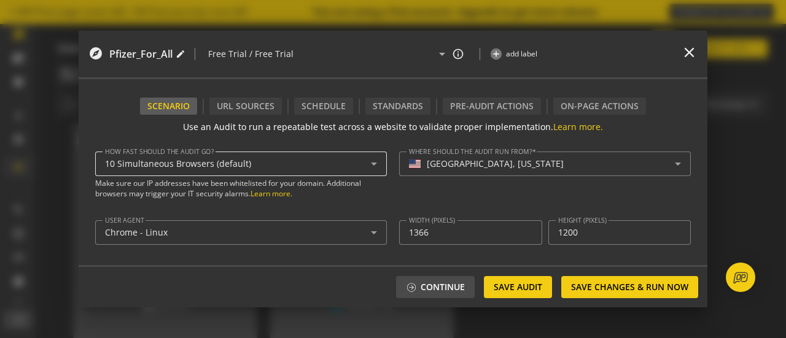
type textarea "[PERSON_NAME][EMAIL_ADDRESS][PERSON_NAME][DOMAIN_NAME]"
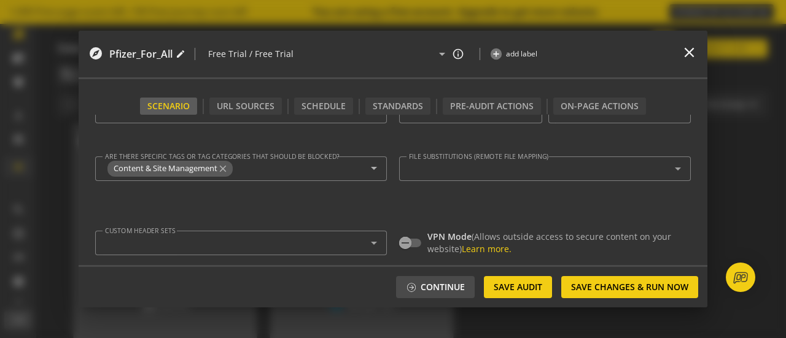
scroll to position [123, 0]
click at [248, 104] on div "URL Sources" at bounding box center [245, 106] width 72 height 17
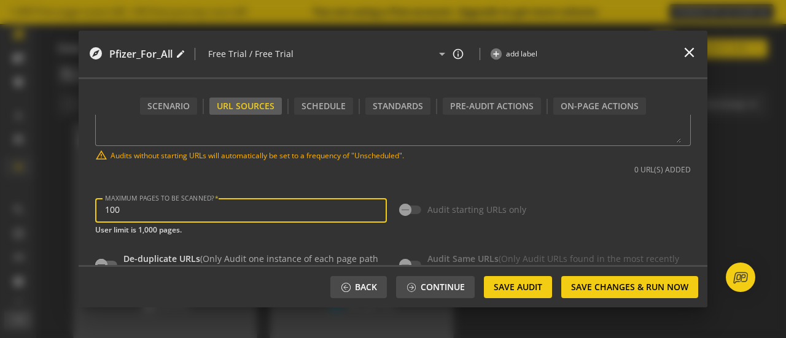
click at [259, 208] on input "100" at bounding box center [241, 210] width 272 height 10
type input "1"
type input "300"
click at [446, 186] on mat-slide-toggle "Audit starting URLs only" at bounding box center [545, 210] width 292 height 49
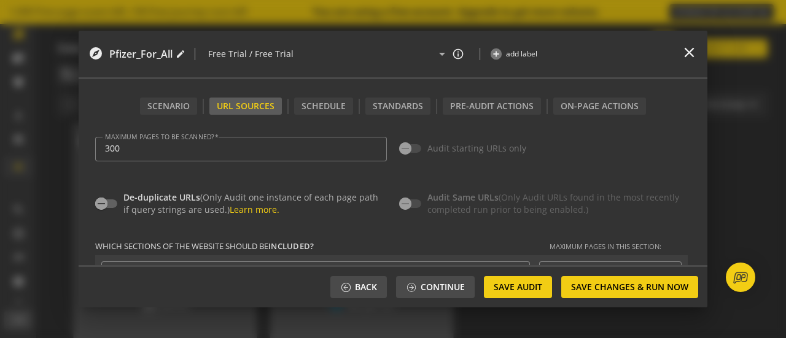
scroll to position [246, 0]
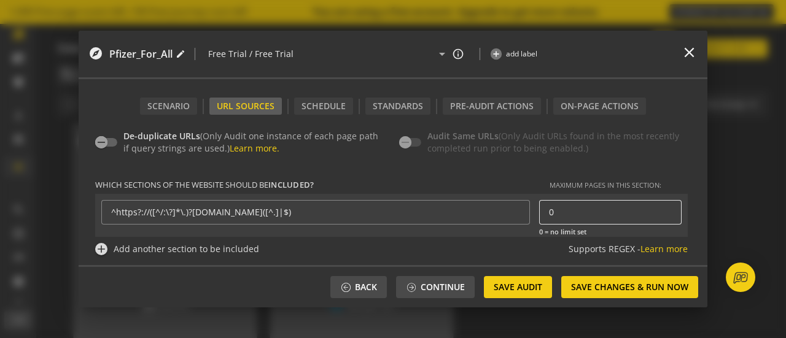
click at [576, 202] on div "0" at bounding box center [610, 212] width 123 height 25
click at [579, 213] on input "0" at bounding box center [610, 212] width 123 height 10
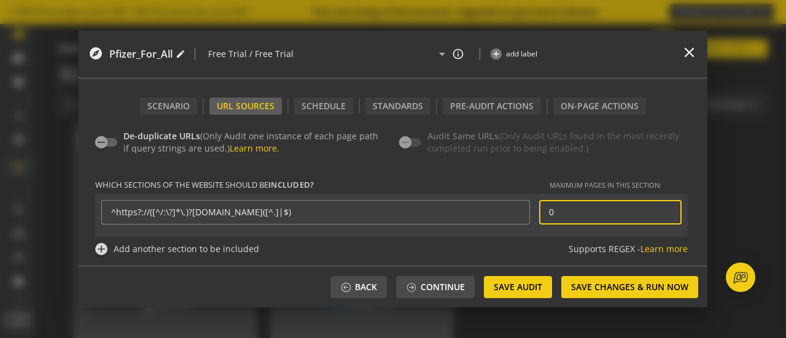
drag, startPoint x: 555, startPoint y: 214, endPoint x: 530, endPoint y: 214, distance: 25.2
click at [530, 214] on div "^https?://([^/:\?]*\.)?[DOMAIN_NAME]([^.]|$) 0 0 = no limit set" at bounding box center [391, 218] width 580 height 37
type input "2000"
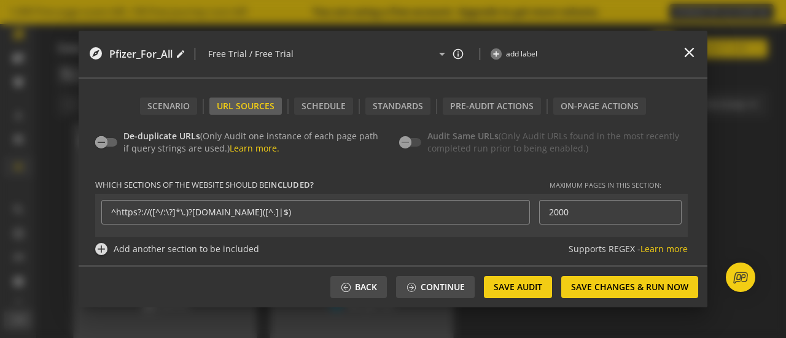
click at [441, 191] on filter-list "Which sections of the website should be included? Maximum pages in this section…" at bounding box center [392, 220] width 595 height 82
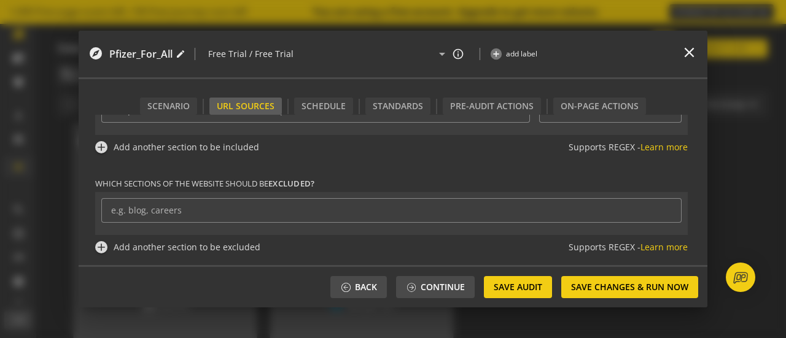
scroll to position [286, 0]
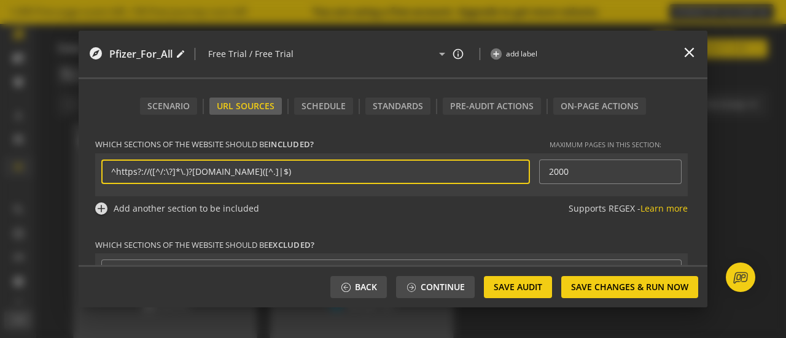
drag, startPoint x: 325, startPoint y: 171, endPoint x: 56, endPoint y: 162, distance: 269.0
click at [56, 162] on div "explore Pfizer_For_All edit | Free Trial / Free Trial arrow_drop_down info_outl…" at bounding box center [393, 169] width 786 height 338
paste input "[URL][DOMAIN_NAME]"
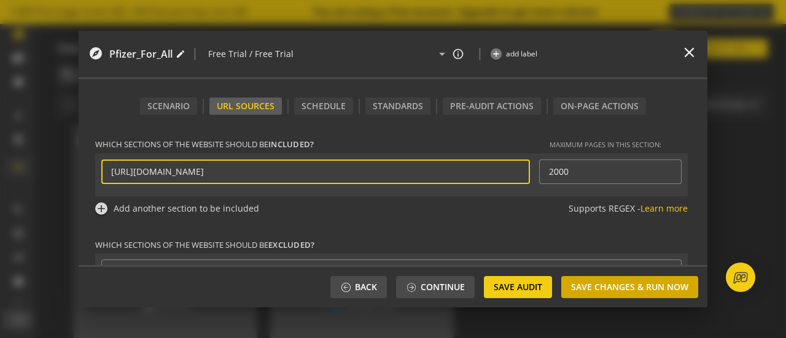
type input "[URL][DOMAIN_NAME]"
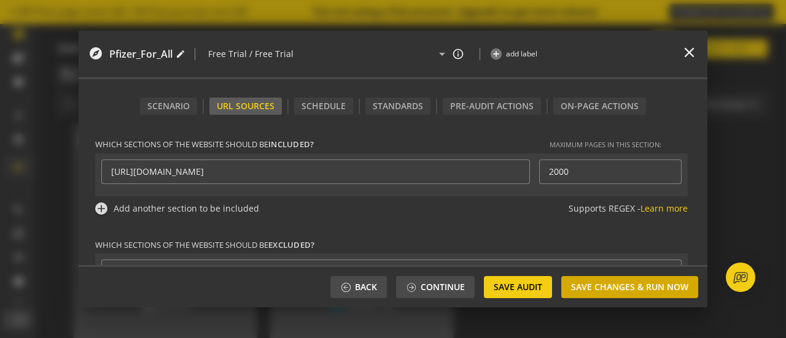
click at [582, 289] on span "Save Changes & Run Now" at bounding box center [629, 287] width 117 height 22
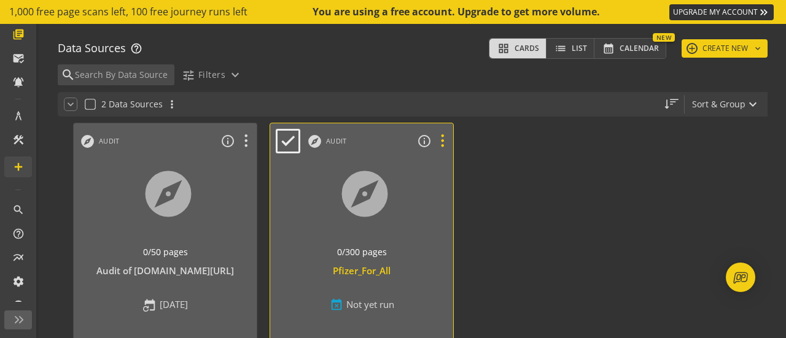
click at [446, 142] on icon at bounding box center [441, 141] width 21 height 16
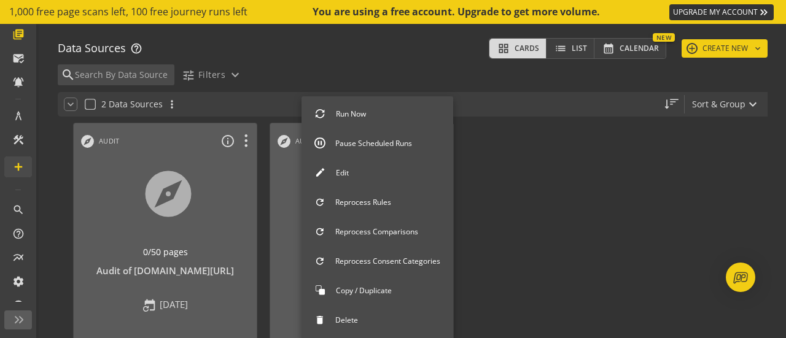
click at [417, 170] on button "Edit" at bounding box center [377, 173] width 152 height 26
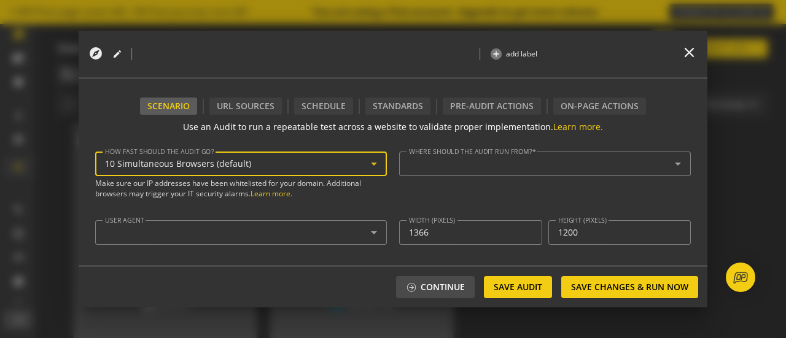
click at [366, 165] on icon at bounding box center [373, 164] width 15 height 15
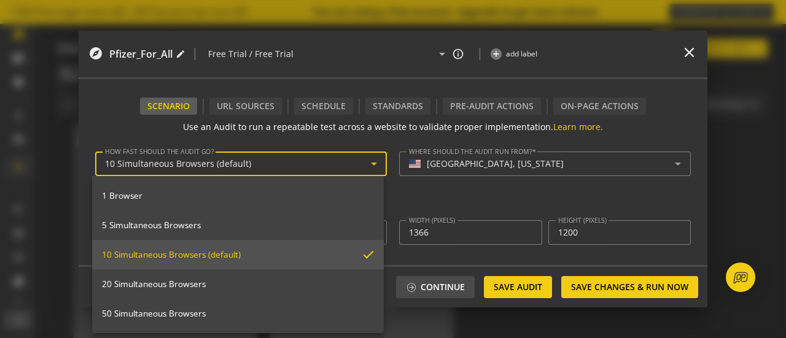
type textarea "[PERSON_NAME][EMAIL_ADDRESS][PERSON_NAME][DOMAIN_NAME]"
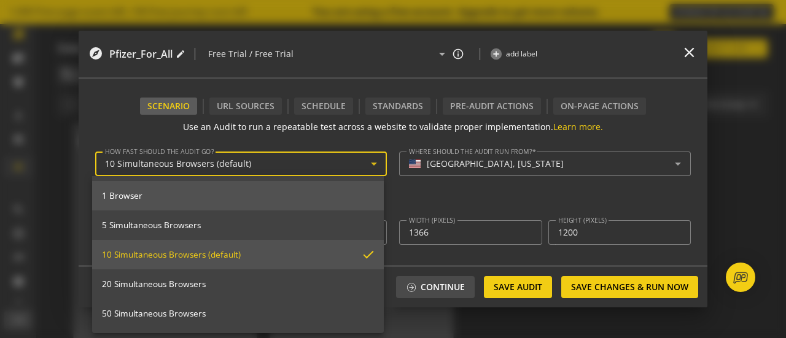
click at [346, 185] on mat-option "1 Browser" at bounding box center [238, 195] width 292 height 29
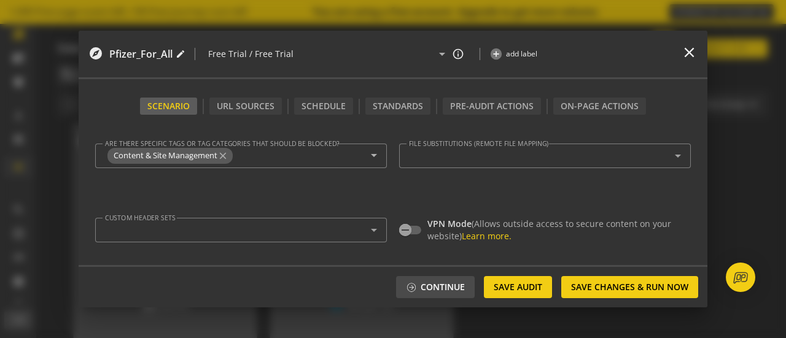
scroll to position [123, 0]
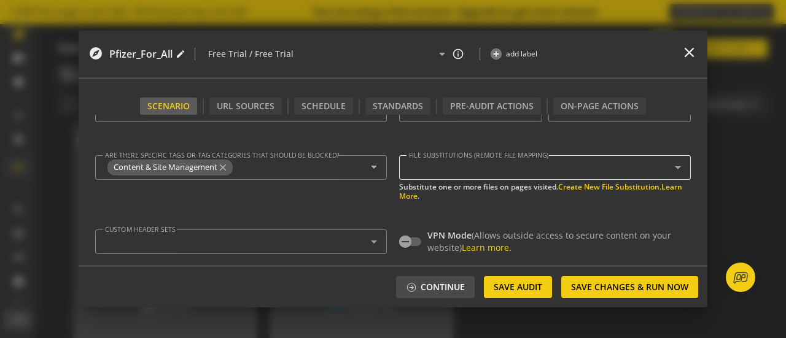
click at [437, 176] on div at bounding box center [545, 167] width 272 height 25
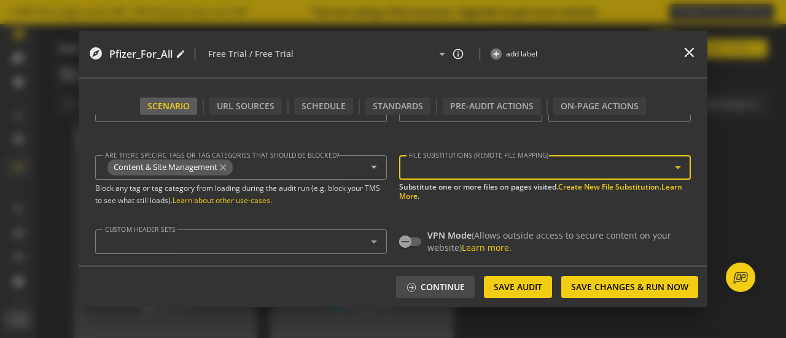
scroll to position [184, 0]
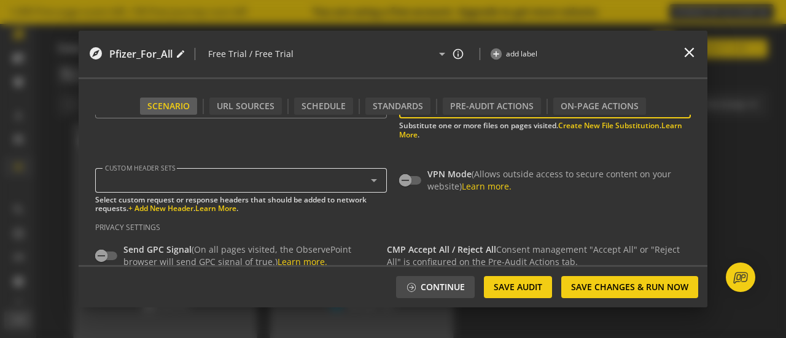
click at [310, 185] on div at bounding box center [238, 181] width 266 height 10
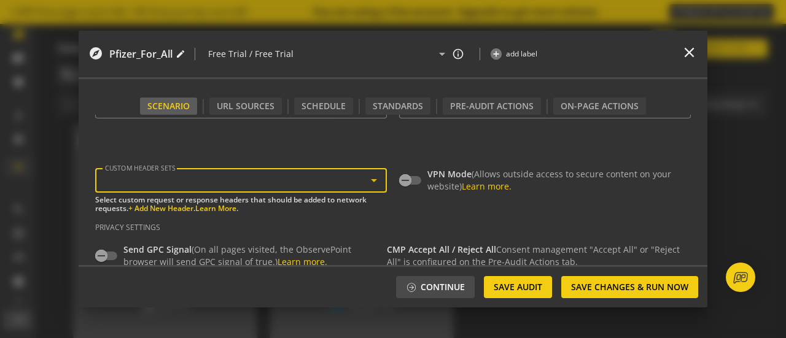
click at [374, 178] on icon at bounding box center [373, 180] width 15 height 15
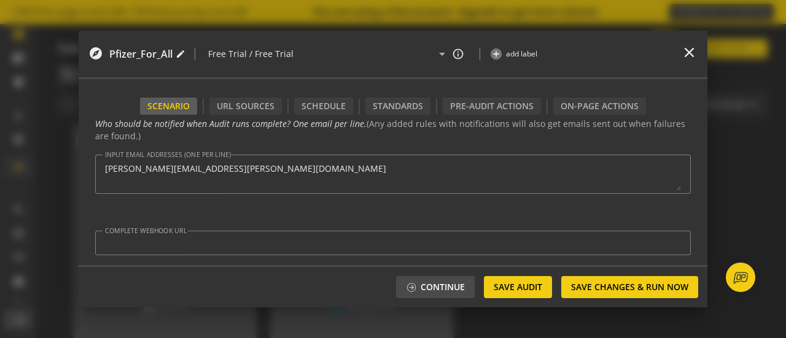
scroll to position [425, 0]
click at [238, 109] on div "URL Sources" at bounding box center [245, 106] width 72 height 17
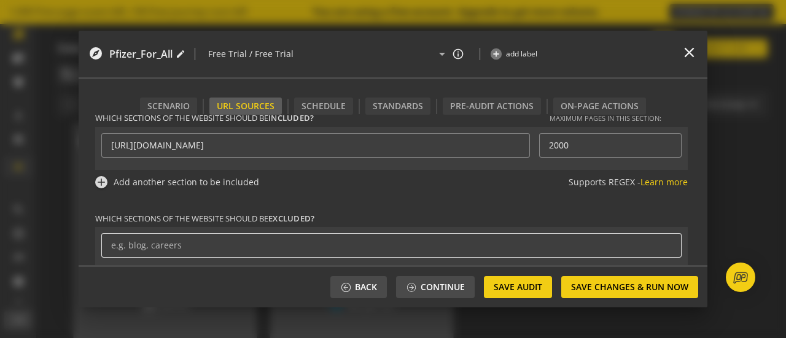
scroll to position [347, 0]
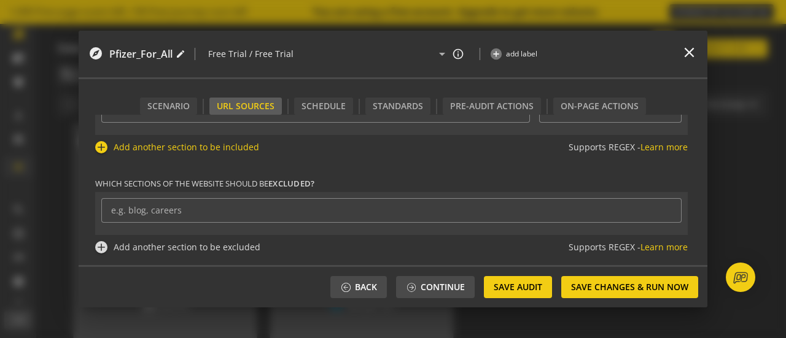
click at [157, 148] on div "Add another section to be included" at bounding box center [186, 147] width 145 height 12
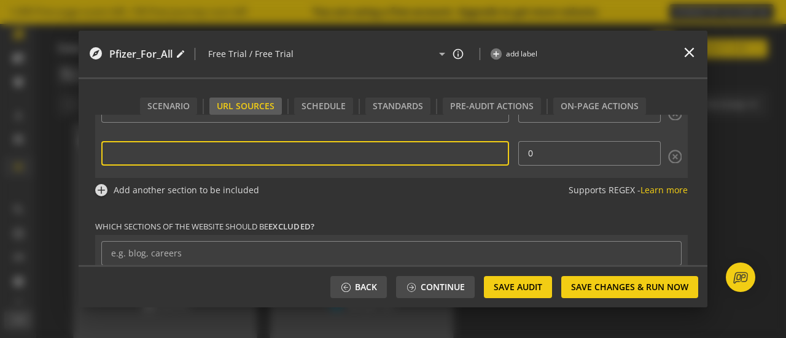
paste input "[URL][DOMAIN_NAME]"
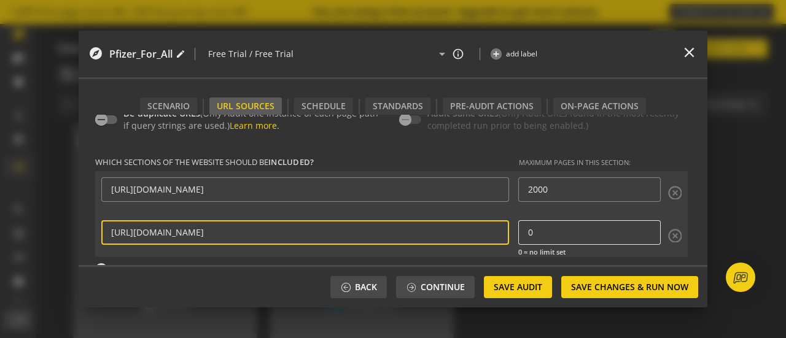
scroll to position [286, 0]
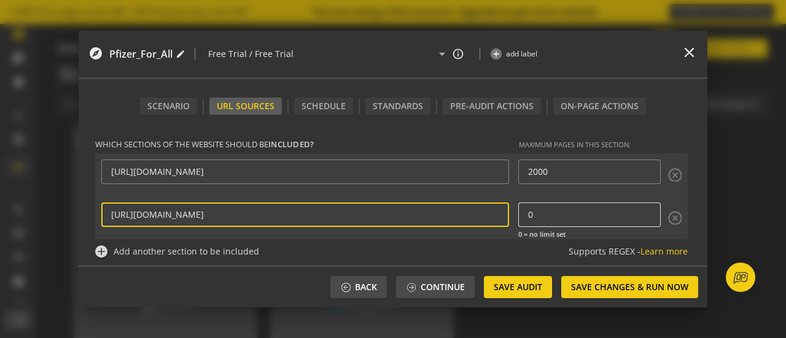
type input "[URL][DOMAIN_NAME]"
click at [643, 212] on input "1" at bounding box center [589, 214] width 123 height 10
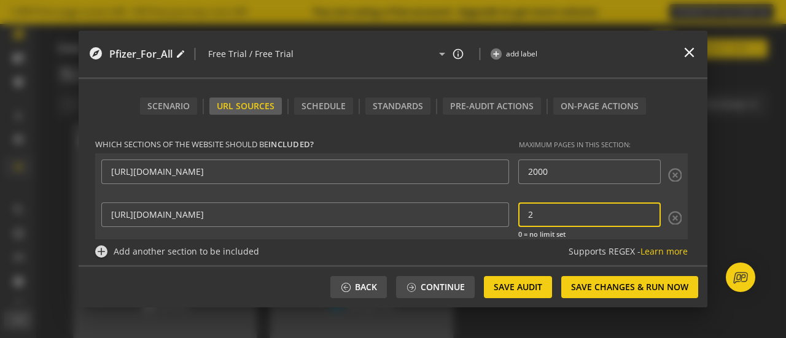
click at [642, 212] on input "2" at bounding box center [589, 214] width 123 height 10
click at [642, 212] on input "3" at bounding box center [589, 214] width 123 height 10
click at [642, 212] on input "4" at bounding box center [589, 214] width 123 height 10
click at [641, 211] on input "5" at bounding box center [589, 214] width 123 height 10
click at [641, 211] on input "6" at bounding box center [589, 214] width 123 height 10
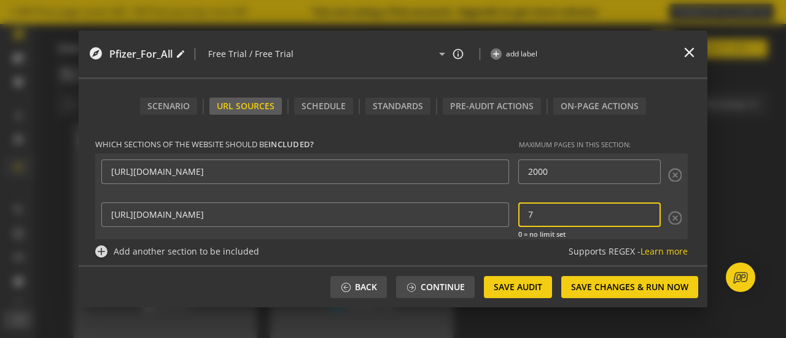
type input "7"
click at [641, 210] on input "7" at bounding box center [589, 214] width 123 height 10
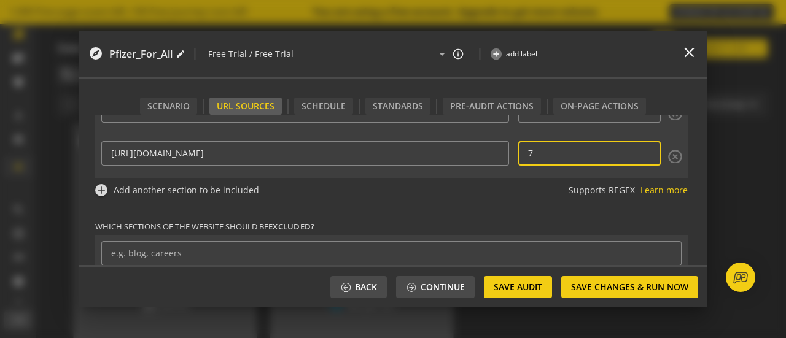
scroll to position [390, 0]
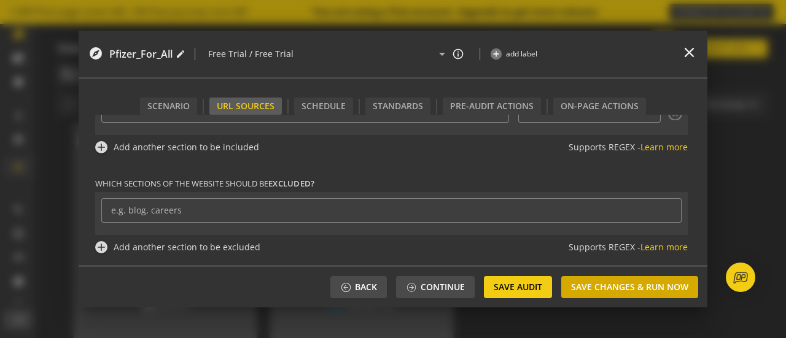
click at [614, 288] on span "Save Changes & Run Now" at bounding box center [629, 287] width 117 height 22
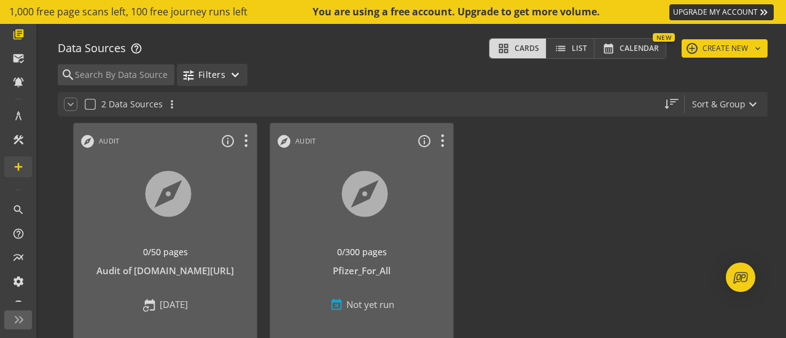
click at [234, 76] on mat-icon "expand_more" at bounding box center [235, 75] width 15 height 15
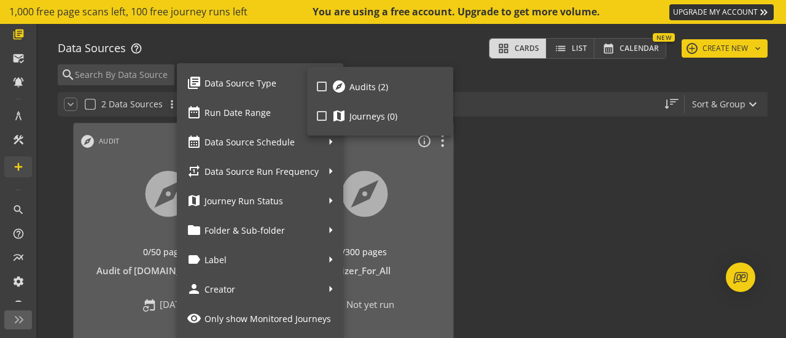
drag, startPoint x: 610, startPoint y: 169, endPoint x: 570, endPoint y: 168, distance: 40.5
click at [608, 169] on div at bounding box center [393, 169] width 786 height 338
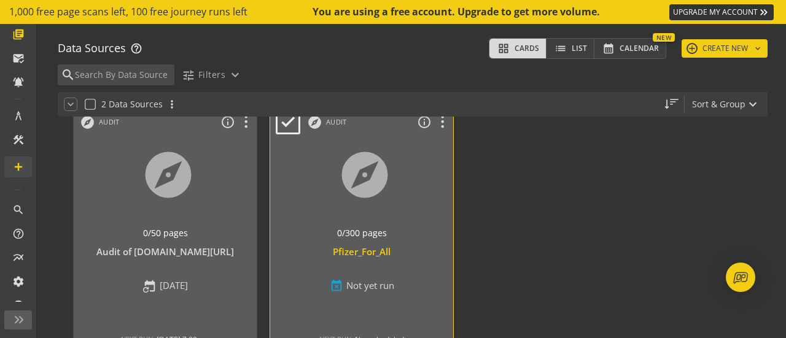
scroll to position [61, 0]
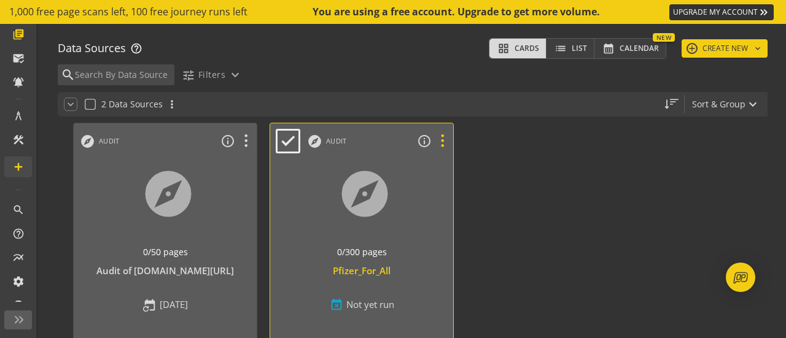
click at [443, 144] on icon at bounding box center [441, 141] width 21 height 16
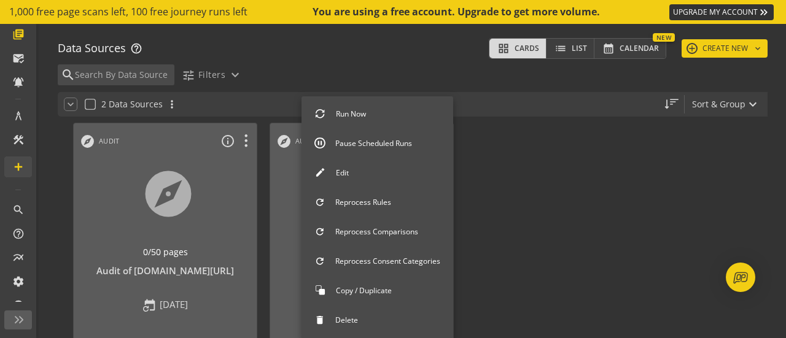
click at [406, 174] on button "Edit" at bounding box center [377, 173] width 152 height 26
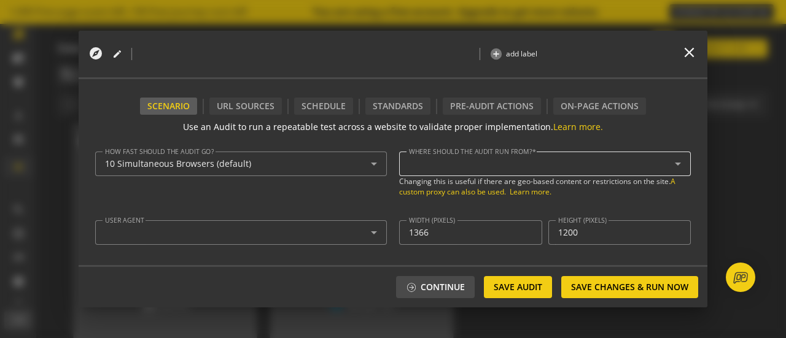
type textarea "[PERSON_NAME][EMAIL_ADDRESS][PERSON_NAME][DOMAIN_NAME]"
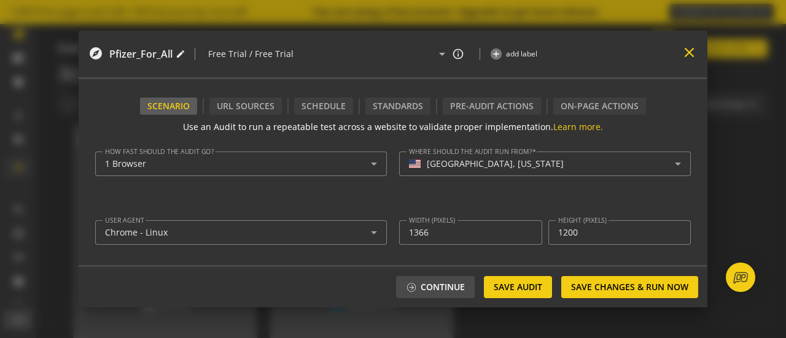
click at [690, 53] on mat-icon "close" at bounding box center [689, 52] width 17 height 17
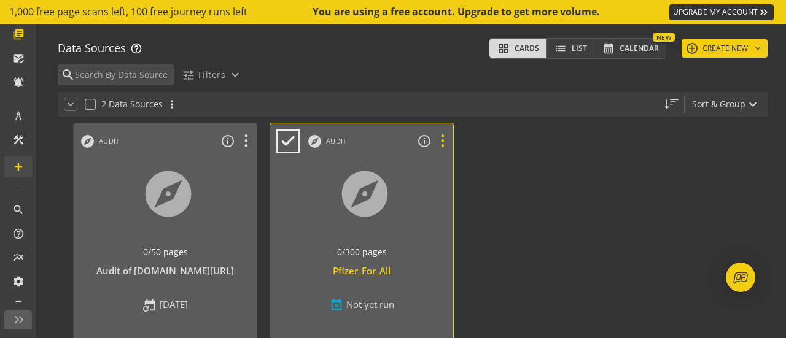
click at [443, 146] on icon at bounding box center [441, 141] width 21 height 16
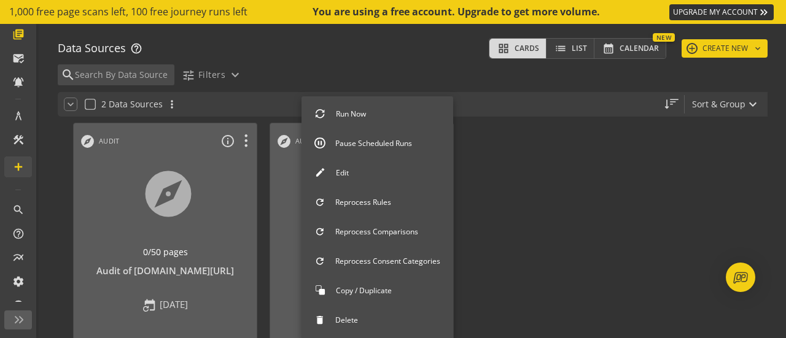
click at [405, 315] on button "Delete" at bounding box center [377, 320] width 152 height 26
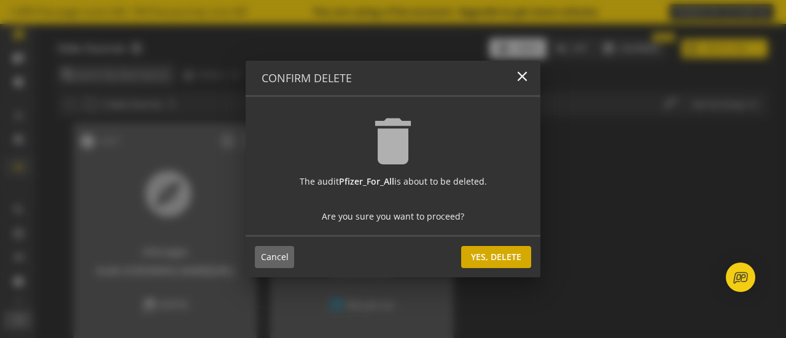
click at [505, 257] on span "Yes, Delete" at bounding box center [496, 257] width 50 height 22
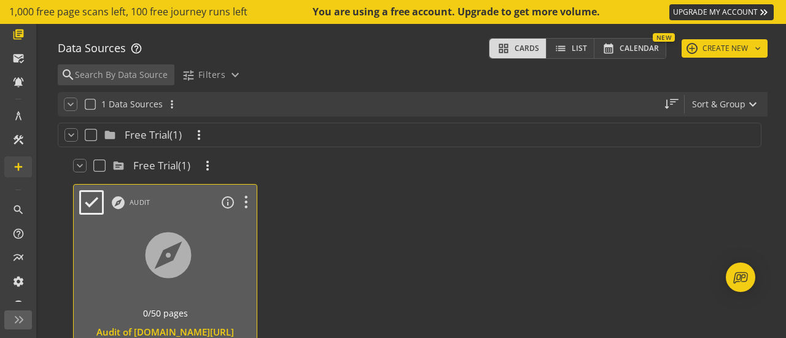
scroll to position [61, 0]
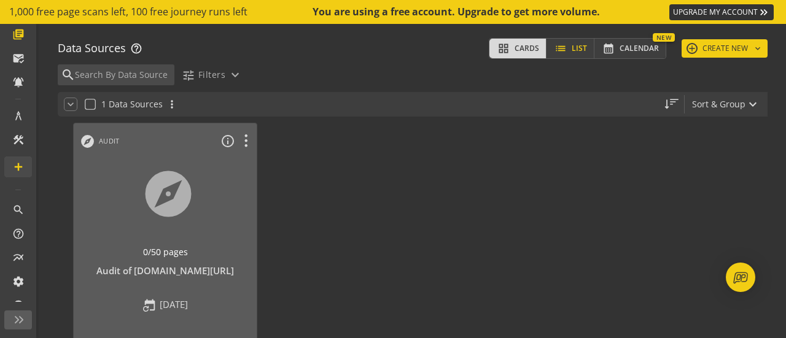
click at [574, 46] on span "List" at bounding box center [578, 48] width 15 height 17
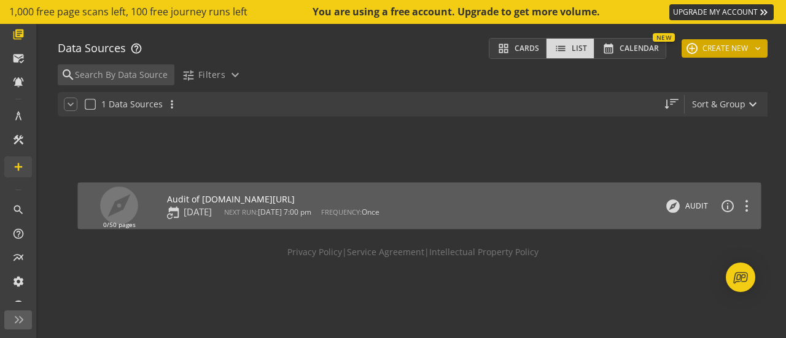
click at [718, 51] on button "add CREATE NEW keyboard_arrow_down" at bounding box center [724, 48] width 86 height 18
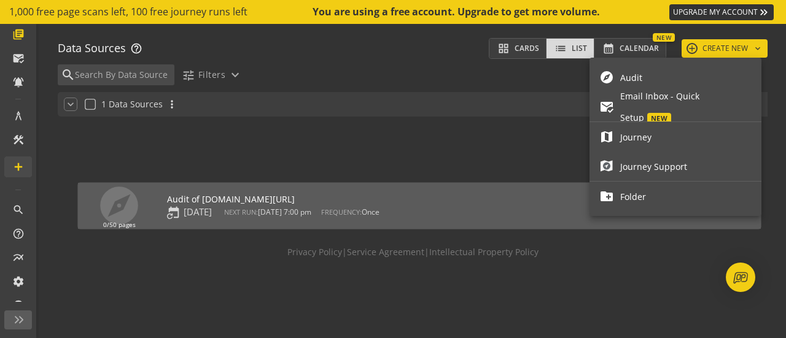
click at [649, 79] on span "Audit" at bounding box center [685, 77] width 131 height 21
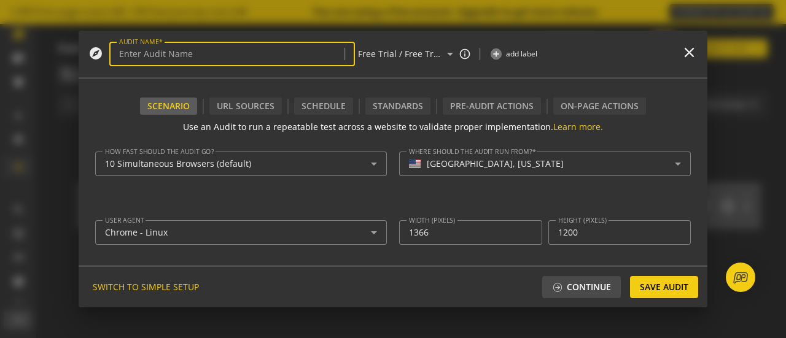
type textarea "[PERSON_NAME][EMAIL_ADDRESS][PERSON_NAME][DOMAIN_NAME]"
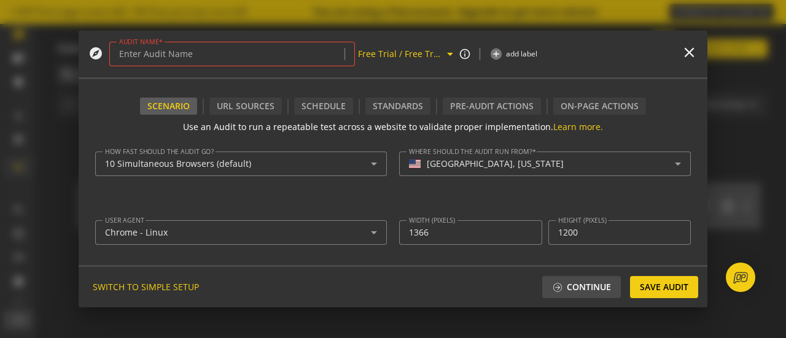
click at [450, 55] on mat-icon "arrow_drop_down" at bounding box center [449, 54] width 13 height 15
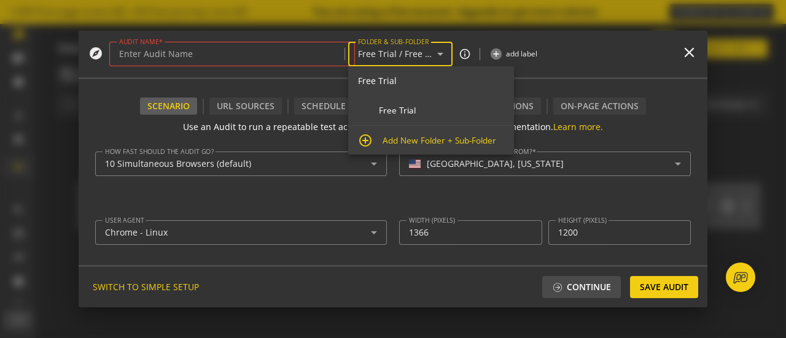
click at [592, 57] on div "0 more expand_more add_circle add label" at bounding box center [574, 54] width 171 height 34
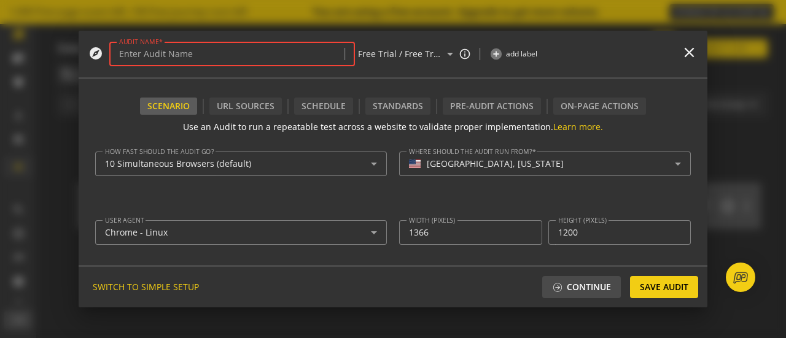
click at [220, 55] on input "AUDIT NAME" at bounding box center [232, 54] width 226 height 10
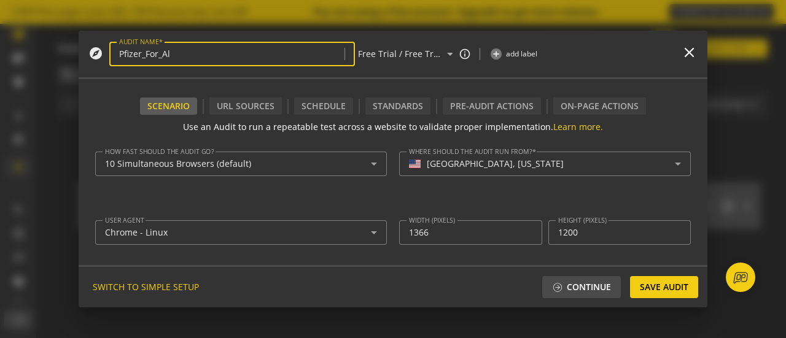
type input "Pfizer_For_All"
